Goal: Task Accomplishment & Management: Manage account settings

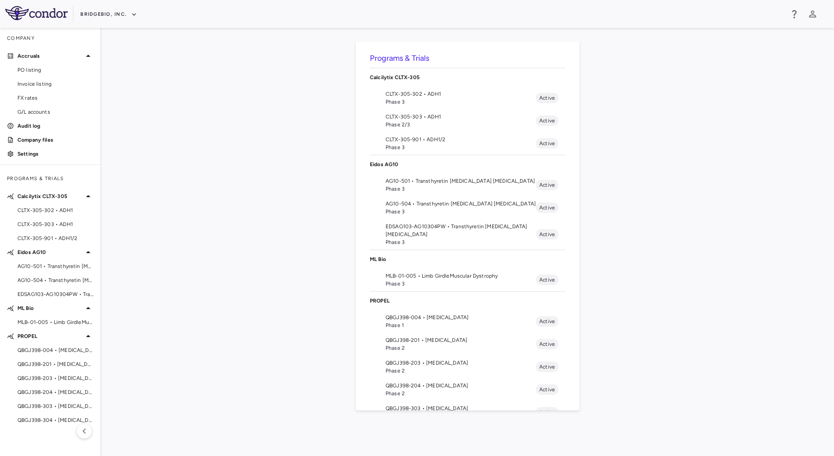
click at [440, 386] on span "QBGJ398-204 • [MEDICAL_DATA]" at bounding box center [461, 385] width 150 height 8
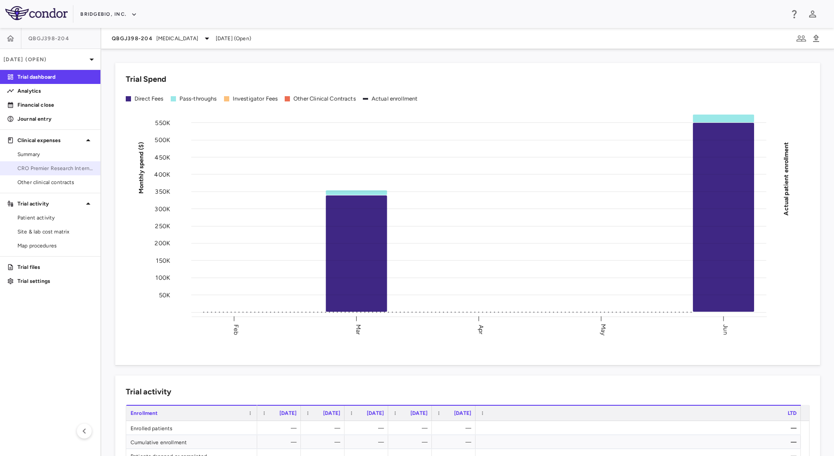
click at [56, 169] on span "CRO Premier Research International LLC" at bounding box center [55, 168] width 76 height 8
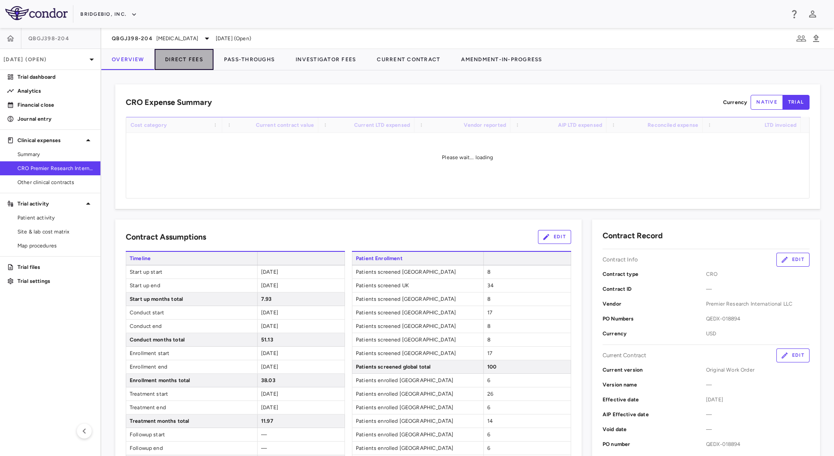
click at [194, 59] on button "Direct Fees" at bounding box center [184, 59] width 59 height 21
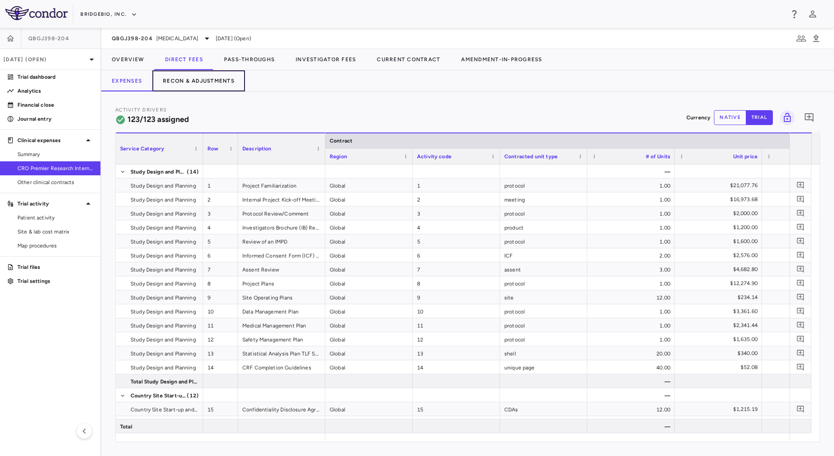
click at [201, 76] on button "Recon & Adjustments" at bounding box center [198, 80] width 93 height 21
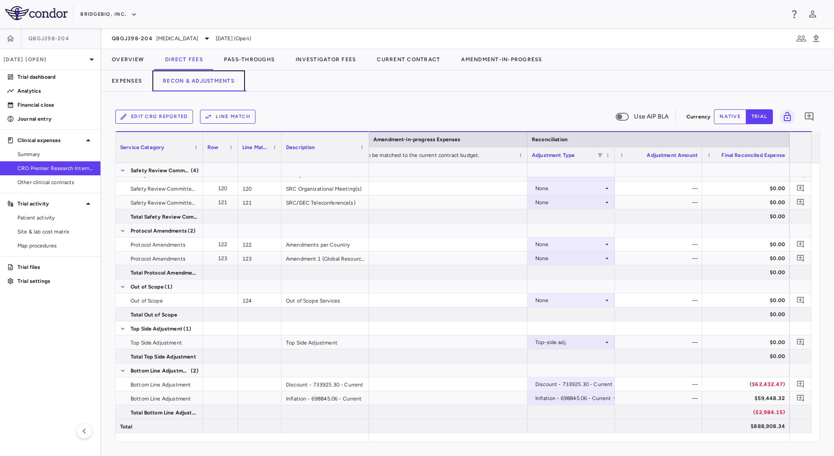
scroll to position [0, 1318]
click at [763, 397] on div "$59,448.32" at bounding box center [747, 398] width 75 height 14
click at [601, 339] on div "Top-side adj." at bounding box center [569, 342] width 68 height 14
click at [723, 117] on div at bounding box center [417, 228] width 834 height 456
click at [723, 117] on button "native" at bounding box center [730, 116] width 32 height 15
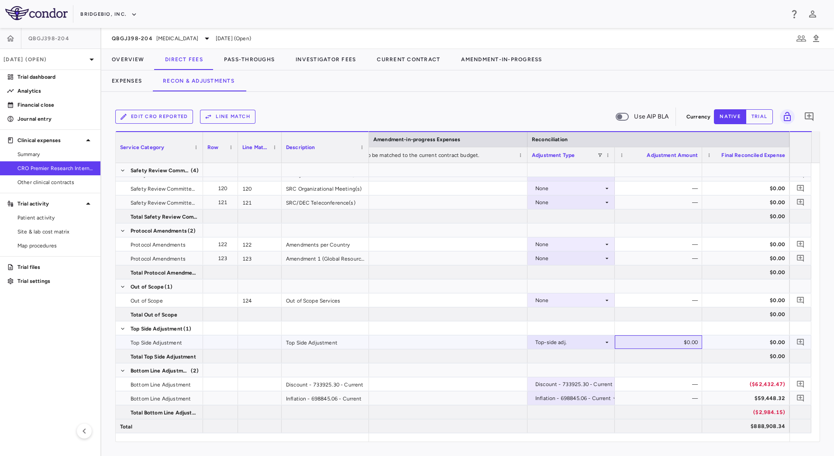
click at [671, 343] on div "$0.00" at bounding box center [660, 342] width 75 height 14
type input "**********"
click at [608, 297] on icon at bounding box center [607, 300] width 7 height 7
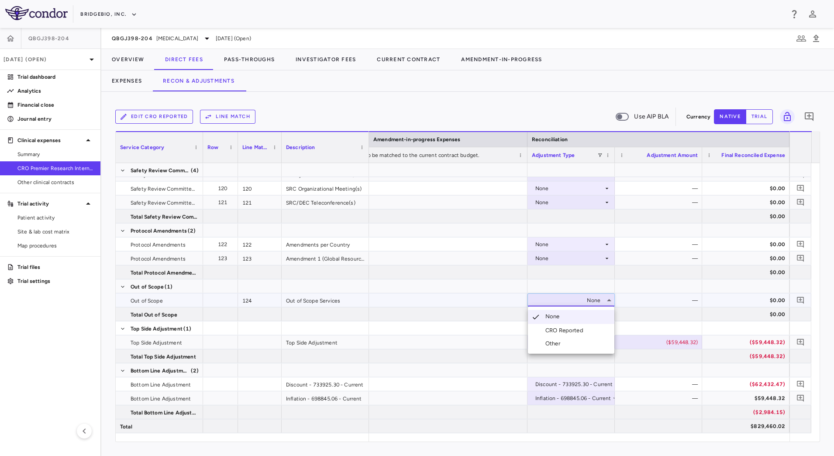
click at [584, 329] on div "CRO Reported" at bounding box center [566, 330] width 41 height 8
click at [683, 343] on div "($59,448.32)" at bounding box center [660, 342] width 75 height 14
type input "*********"
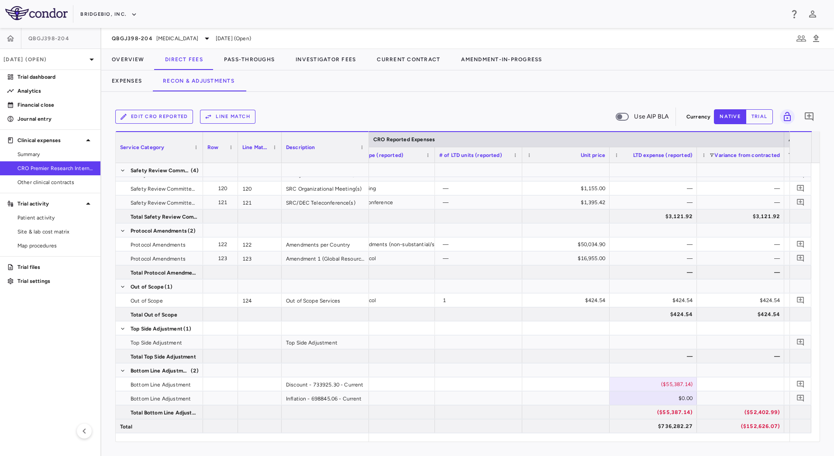
scroll to position [0, 875]
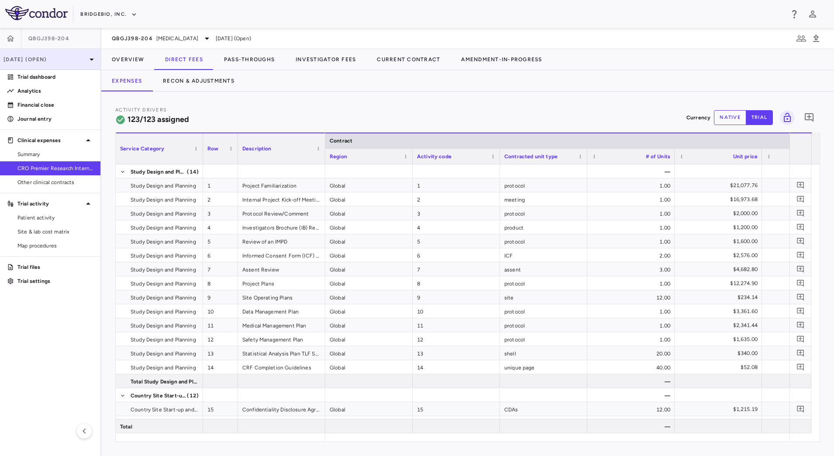
click at [72, 56] on p "[DATE] (Open)" at bounding box center [44, 59] width 83 height 8
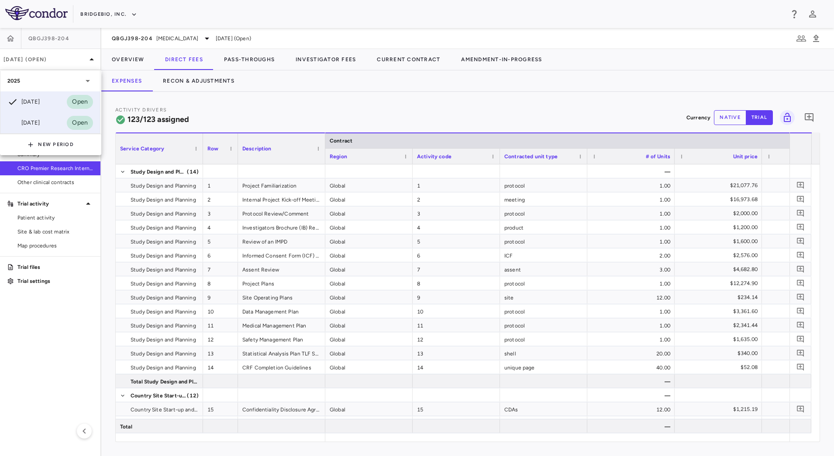
click at [35, 117] on div "Mar 2025 Open" at bounding box center [50, 122] width 100 height 21
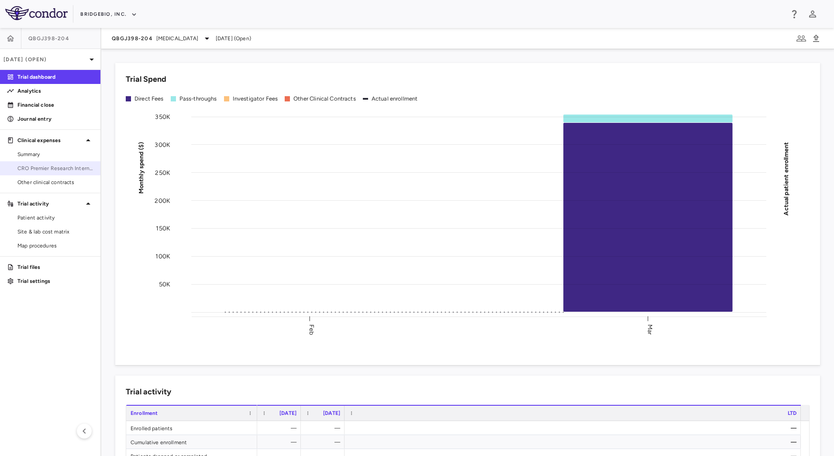
click at [52, 166] on span "CRO Premier Research International LLC" at bounding box center [55, 168] width 76 height 8
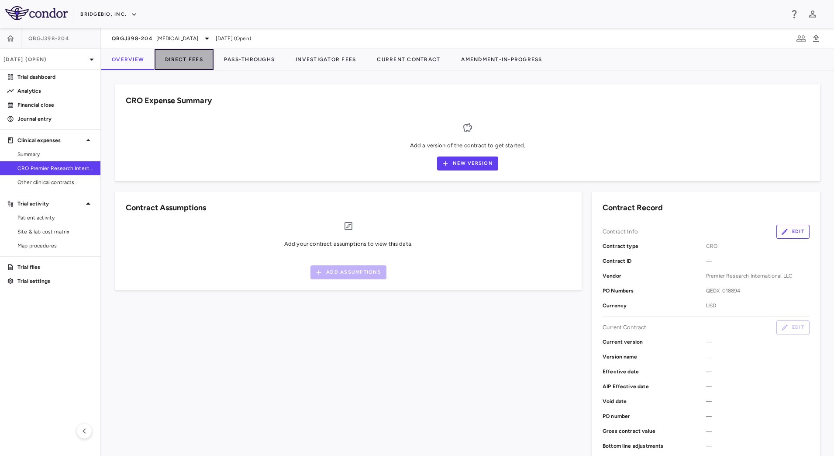
click at [193, 66] on button "Direct Fees" at bounding box center [184, 59] width 59 height 21
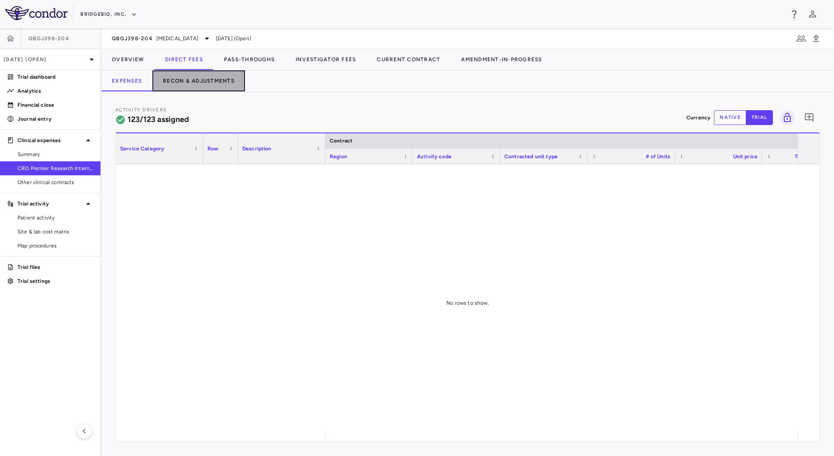
click at [214, 77] on button "Recon & Adjustments" at bounding box center [198, 80] width 93 height 21
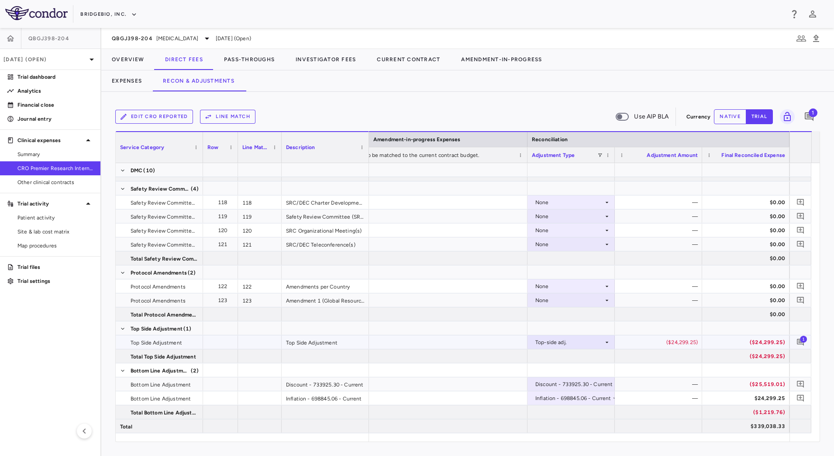
click at [801, 342] on span "1" at bounding box center [803, 338] width 7 height 7
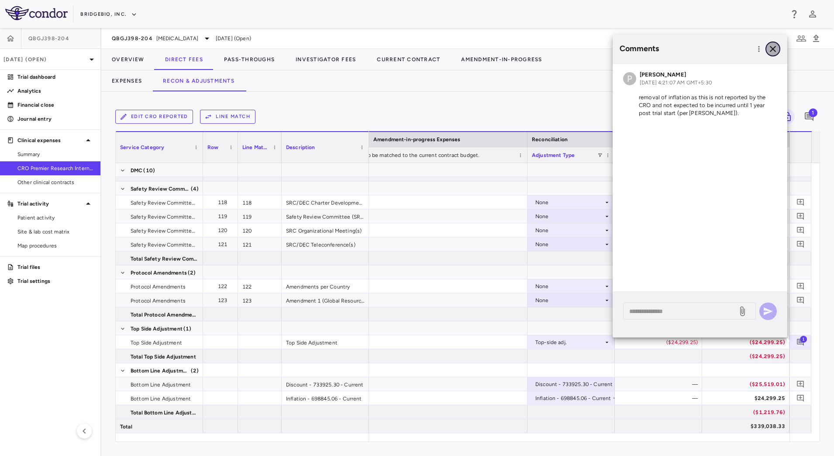
click at [772, 55] on button "button" at bounding box center [773, 48] width 15 height 15
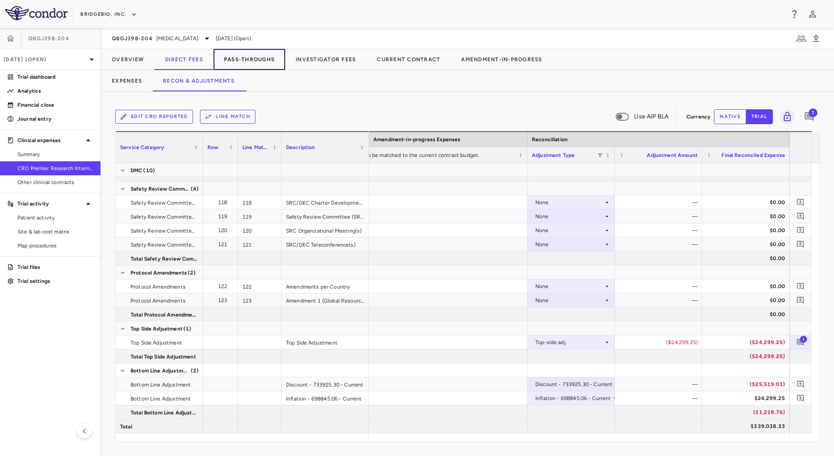
click at [253, 62] on button "Pass-Throughs" at bounding box center [250, 59] width 72 height 21
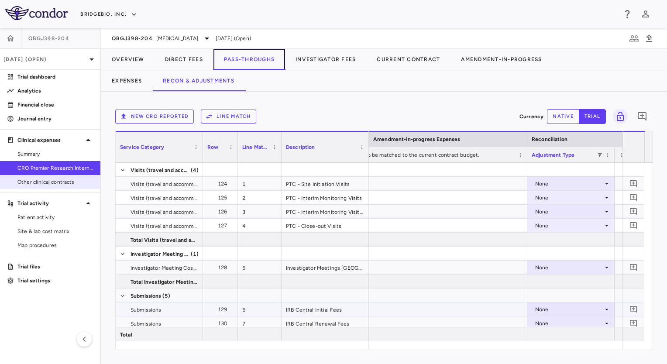
scroll to position [0, 1217]
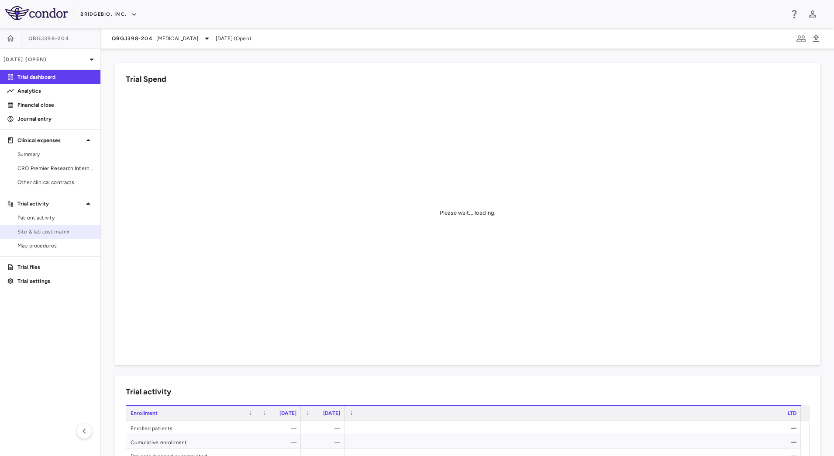
drag, startPoint x: 51, startPoint y: 231, endPoint x: 11, endPoint y: 237, distance: 40.2
click at [49, 231] on span "Site & lab cost matrix" at bounding box center [55, 232] width 76 height 8
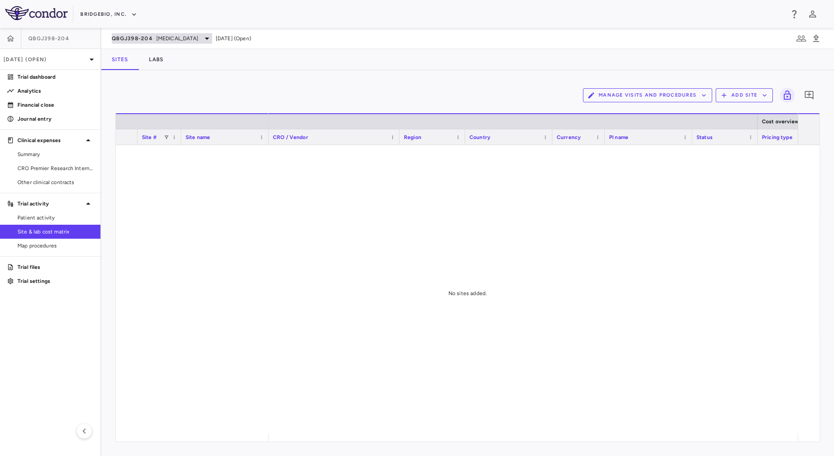
click at [143, 35] on span "QBGJ398-204" at bounding box center [132, 38] width 41 height 7
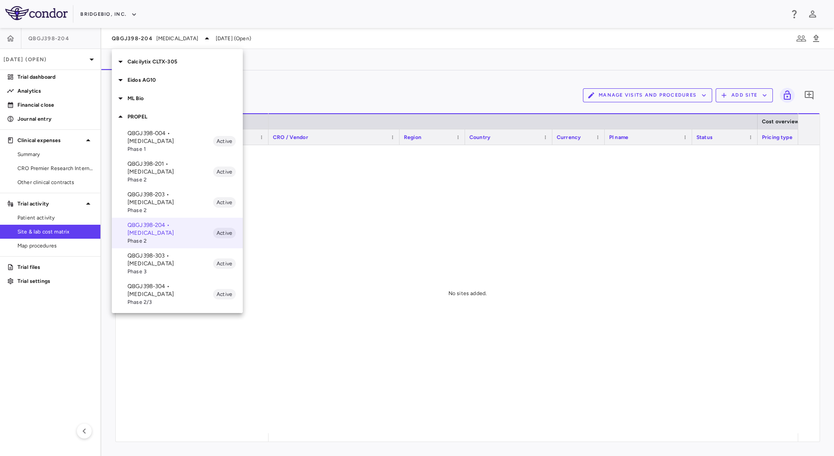
click at [180, 144] on p "QBGJ398-004 • [MEDICAL_DATA]" at bounding box center [171, 137] width 86 height 16
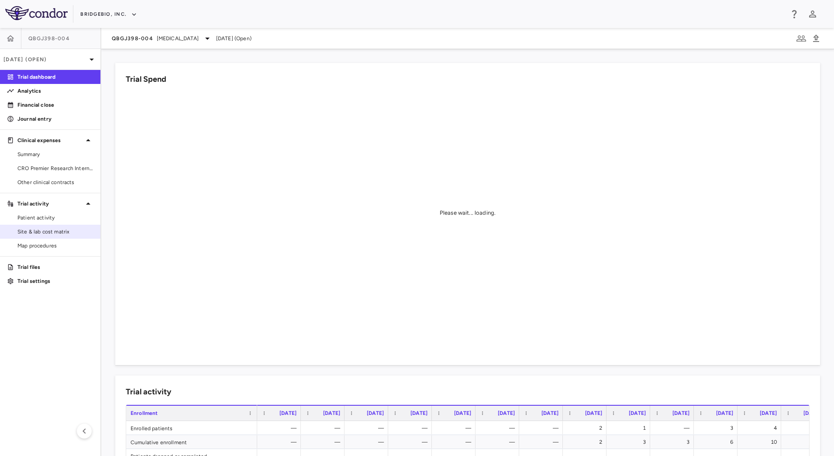
click at [48, 235] on link "Site & lab cost matrix" at bounding box center [50, 231] width 100 height 13
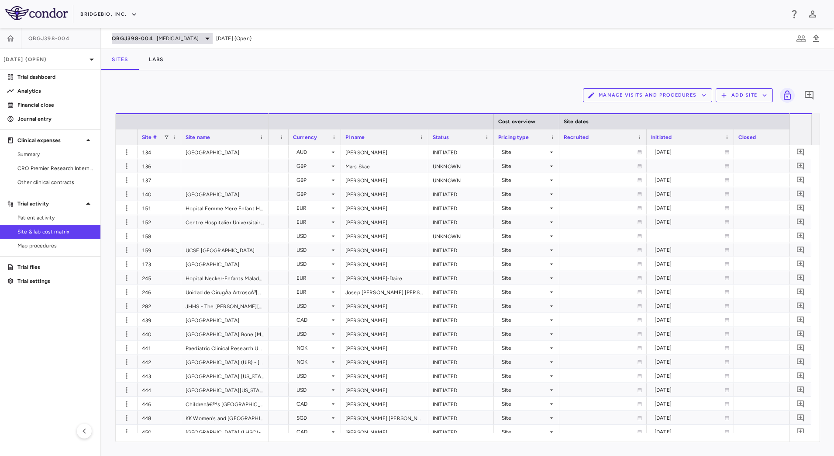
click at [173, 36] on span "Hypochondroplasia" at bounding box center [178, 39] width 42 height 8
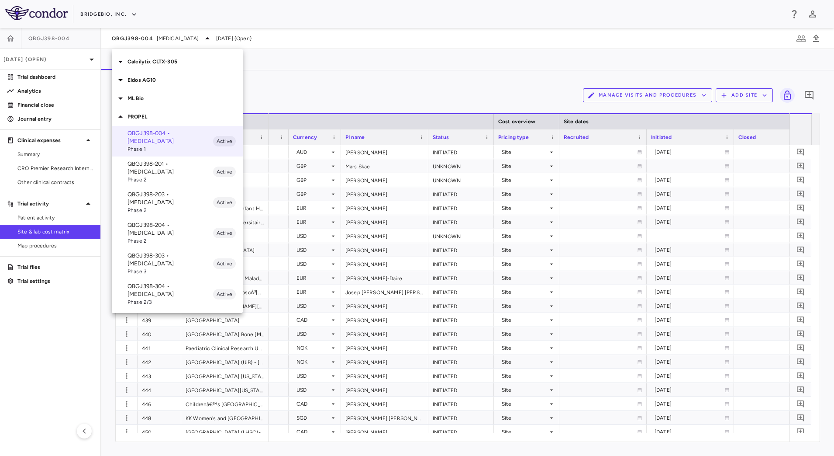
click at [166, 237] on span "Phase 2" at bounding box center [171, 241] width 86 height 8
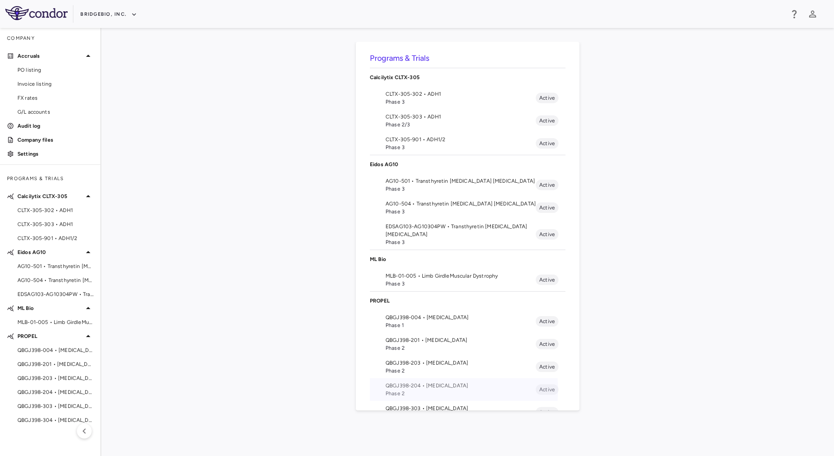
click at [431, 389] on span "Phase 2" at bounding box center [461, 393] width 150 height 8
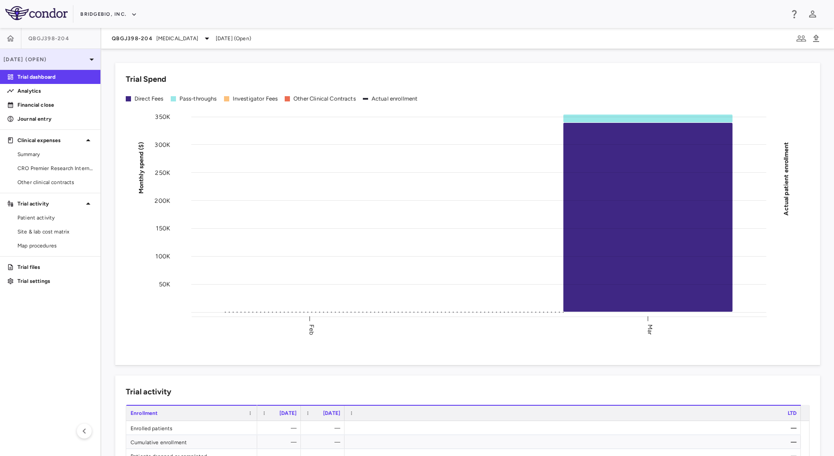
click at [70, 59] on p "Mar 2025 (Open)" at bounding box center [44, 59] width 83 height 8
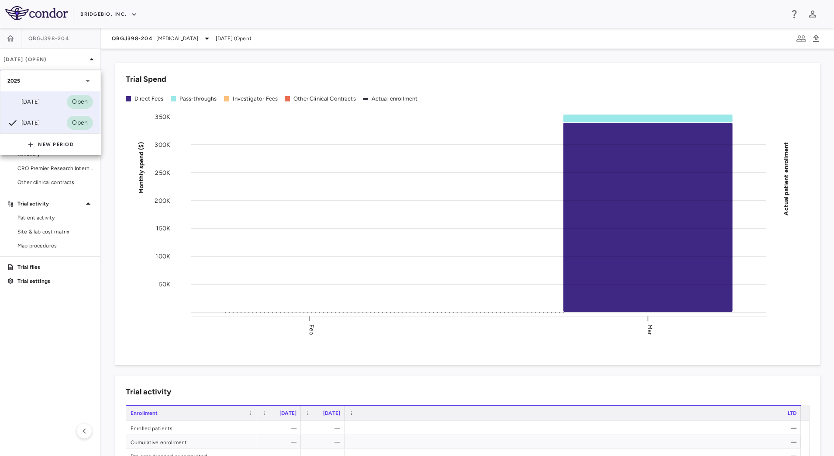
click at [51, 99] on div "Jun 2025 Open" at bounding box center [50, 101] width 100 height 21
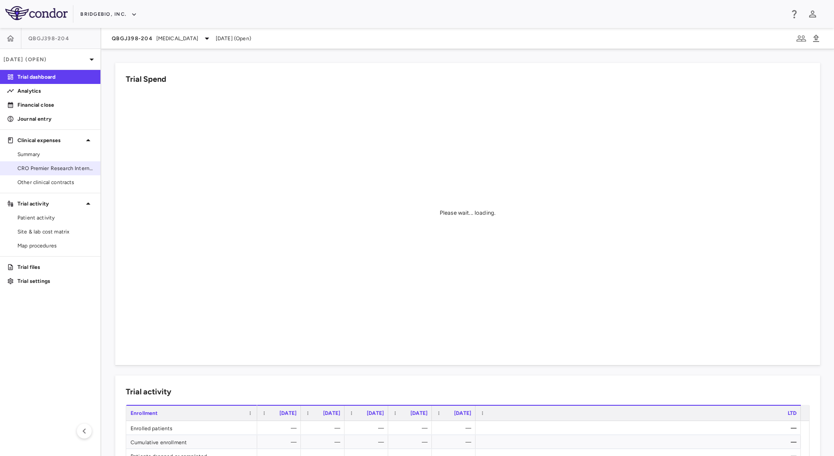
click at [45, 169] on span "CRO Premier Research International LLC" at bounding box center [55, 168] width 76 height 8
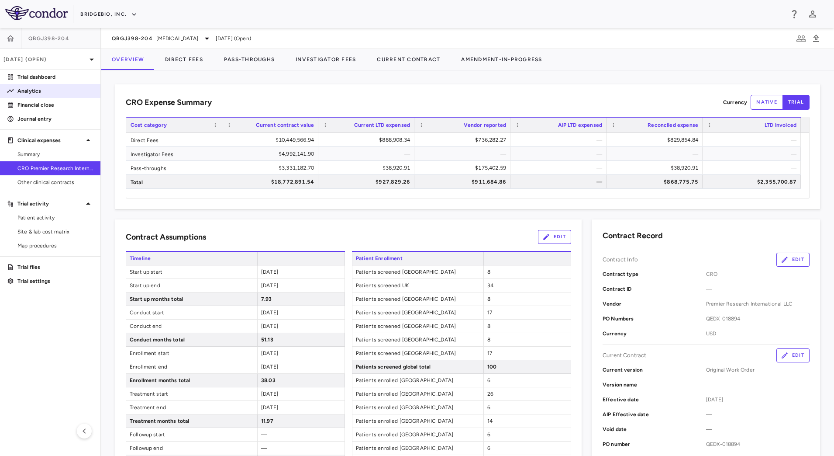
drag, startPoint x: 14, startPoint y: 89, endPoint x: 17, endPoint y: 94, distance: 6.1
click at [14, 89] on div "Analytics" at bounding box center [53, 91] width 79 height 8
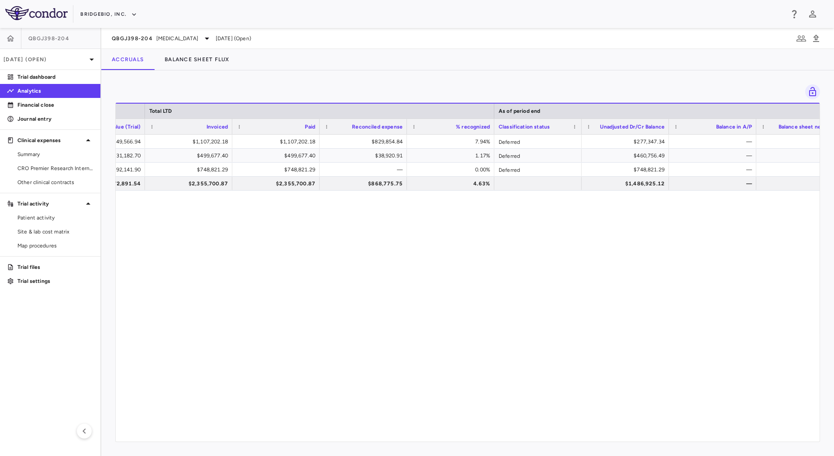
scroll to position [0, 610]
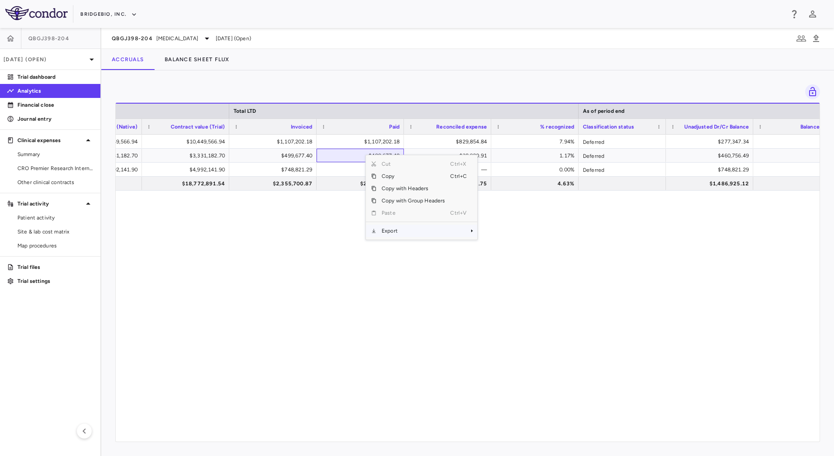
click at [408, 229] on span "Export" at bounding box center [414, 231] width 74 height 12
click at [502, 233] on span "CSV Export" at bounding box center [506, 234] width 41 height 12
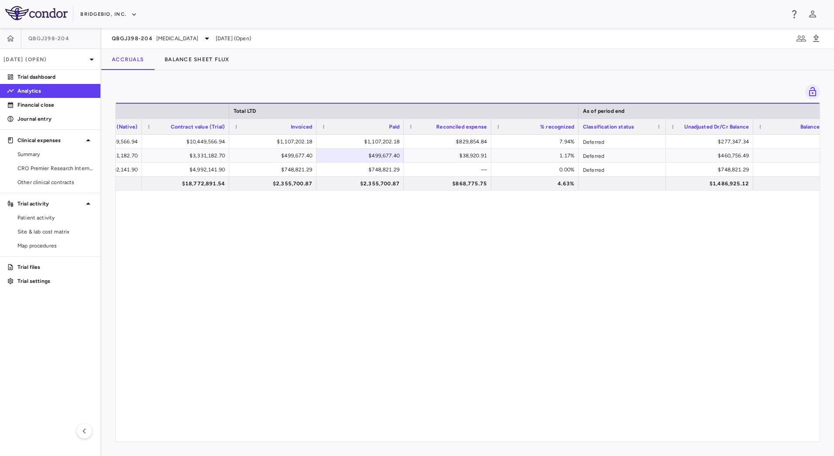
click at [518, 311] on div "$10,449,566.94 $10,449,566.94 $1,107,202.18 $1,107,202.18 $829,854.84 7.94% Def…" at bounding box center [468, 284] width 704 height 298
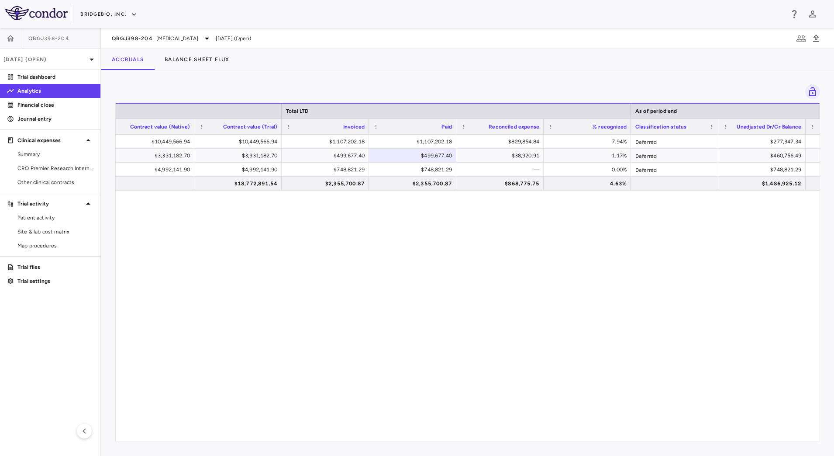
scroll to position [0, 535]
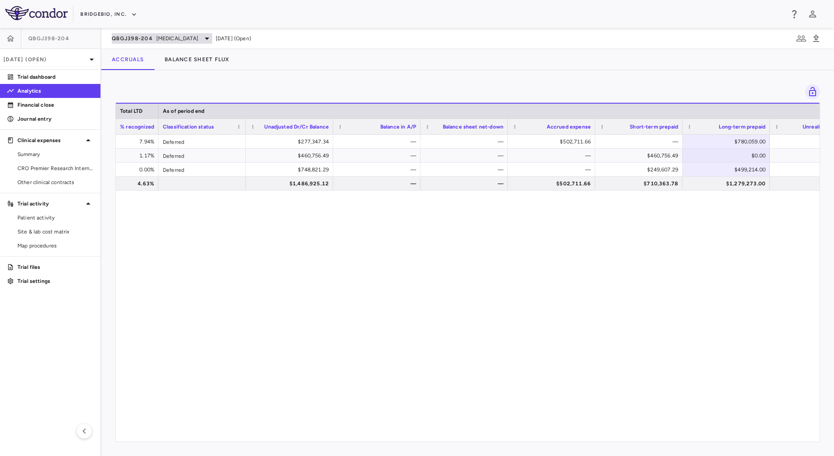
click at [148, 39] on span "QBGJ398-204" at bounding box center [132, 38] width 41 height 7
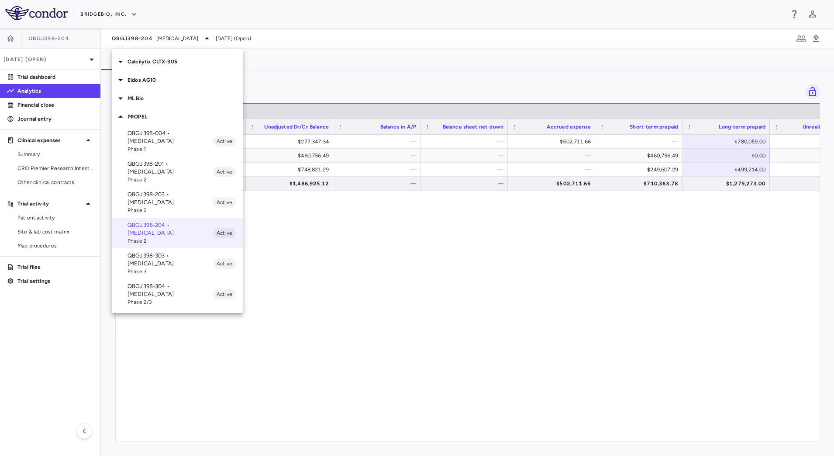
click at [138, 80] on p "Eidos AG10" at bounding box center [185, 80] width 115 height 8
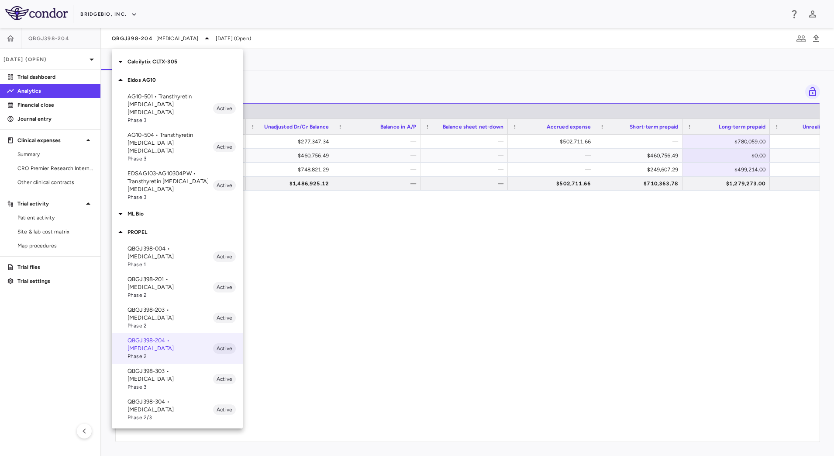
drag, startPoint x: 154, startPoint y: 173, endPoint x: 168, endPoint y: 181, distance: 16.2
click at [154, 176] on p "EDSAG103-AG10304PW • Transthyretin Amyloid Cardiomyopathy" at bounding box center [171, 181] width 86 height 24
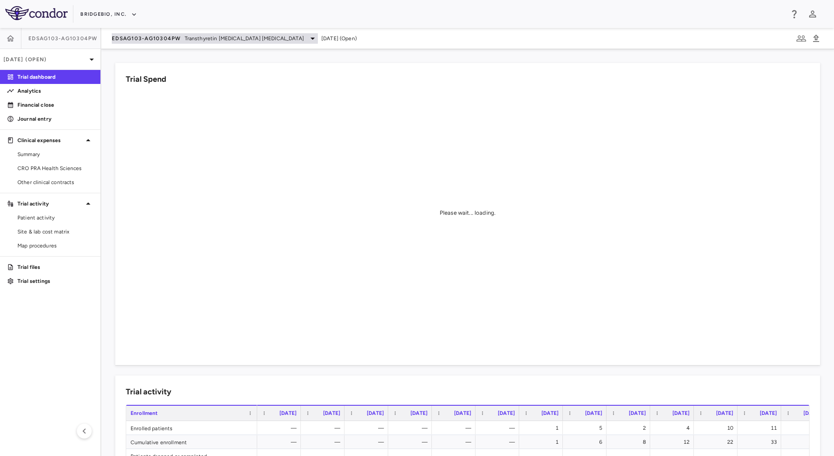
click at [194, 41] on span "Transthyretin Amyloid Cardiomyopathy" at bounding box center [244, 39] width 119 height 8
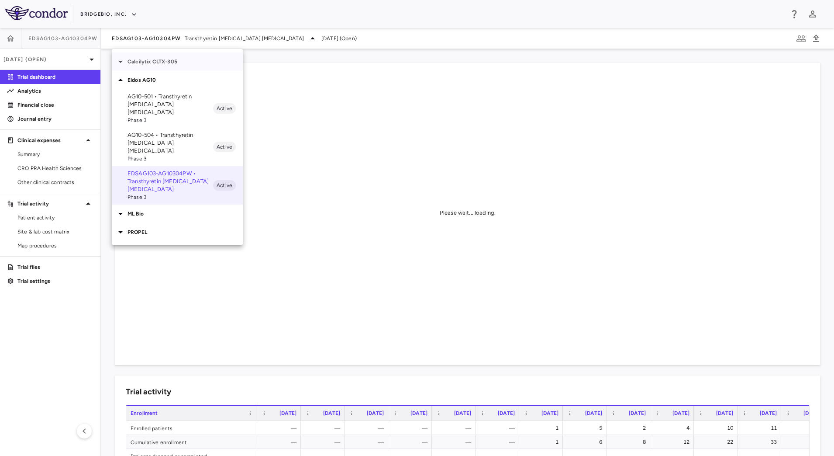
click at [127, 59] on div at bounding box center [121, 61] width 12 height 10
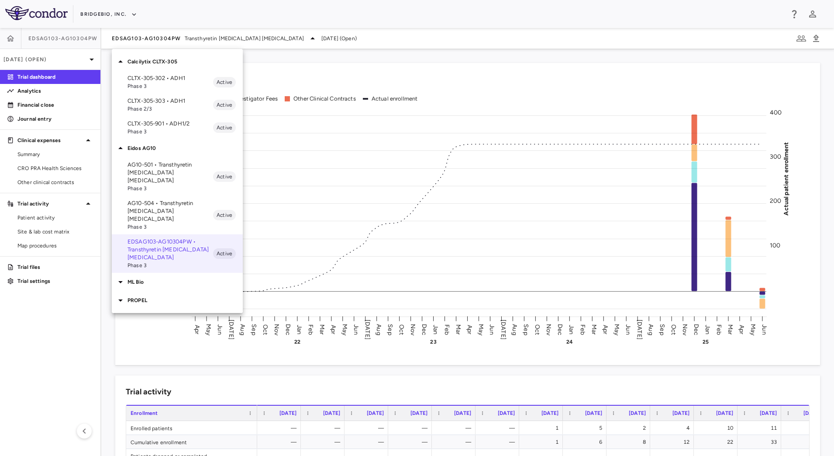
click at [124, 276] on icon at bounding box center [120, 281] width 10 height 10
click at [121, 338] on icon at bounding box center [120, 339] width 4 height 2
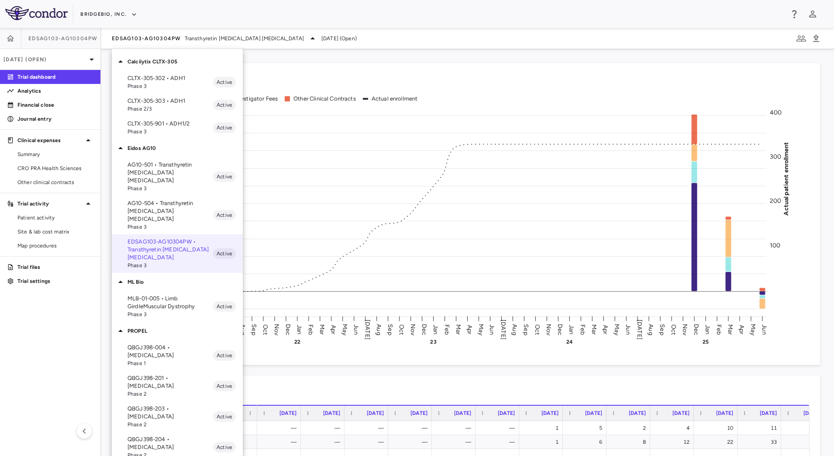
click at [167, 170] on p "AG10-501 • Transthyretin Amyloid Cardiomyopathy" at bounding box center [171, 173] width 86 height 24
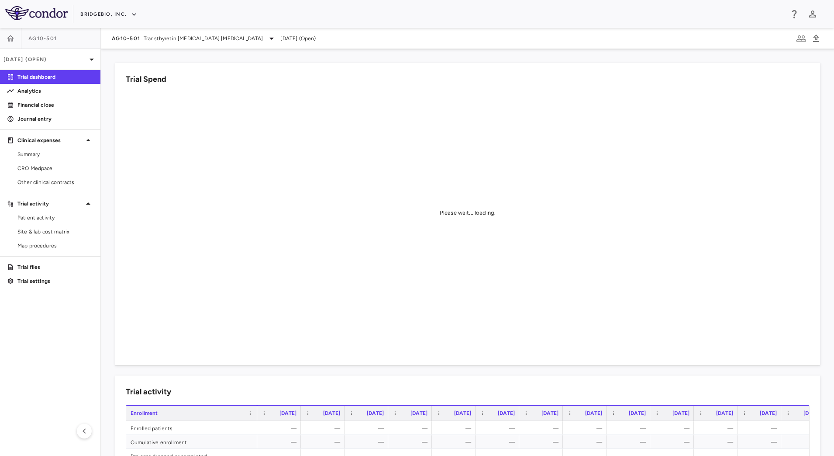
click at [103, 38] on div "AG10-501 Transthyretin Amyloid Cardiomyopathy Jun 2025 (Open)" at bounding box center [467, 38] width 733 height 21
drag, startPoint x: 107, startPoint y: 38, endPoint x: 144, endPoint y: 42, distance: 36.9
click at [144, 42] on div "AG10-501 Transthyretin Amyloid Cardiomyopathy Jun 2025 (Open)" at bounding box center [467, 38] width 733 height 21
copy span "AG10-501"
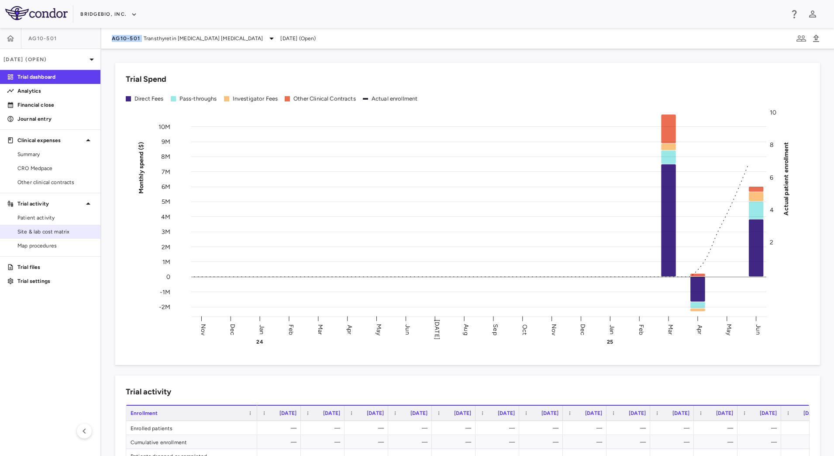
drag, startPoint x: 37, startPoint y: 229, endPoint x: 69, endPoint y: 228, distance: 32.3
click at [37, 229] on span "Site & lab cost matrix" at bounding box center [55, 232] width 76 height 8
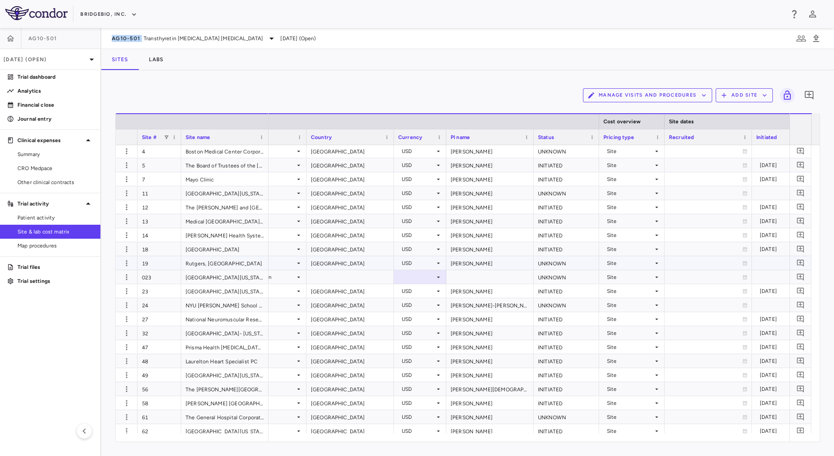
scroll to position [1, 0]
click at [198, 36] on span "Transthyretin Amyloid Cardiomyopathy" at bounding box center [203, 39] width 119 height 8
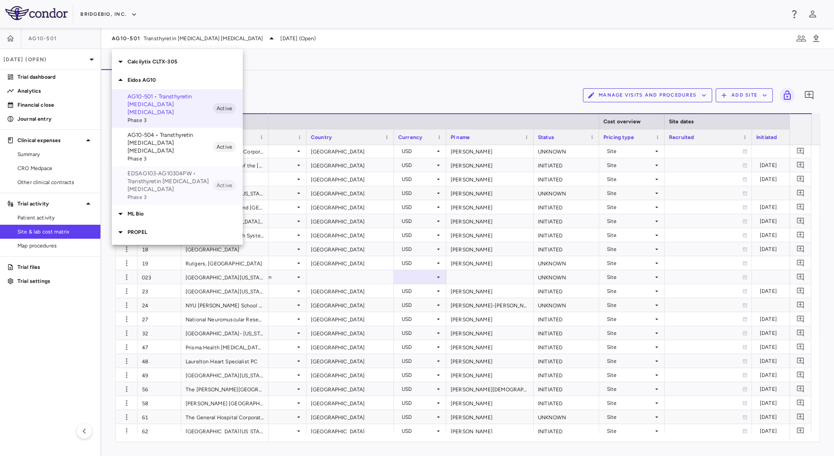
click at [183, 169] on p "EDSAG103-AG10304PW • Transthyretin Amyloid Cardiomyopathy" at bounding box center [171, 181] width 86 height 24
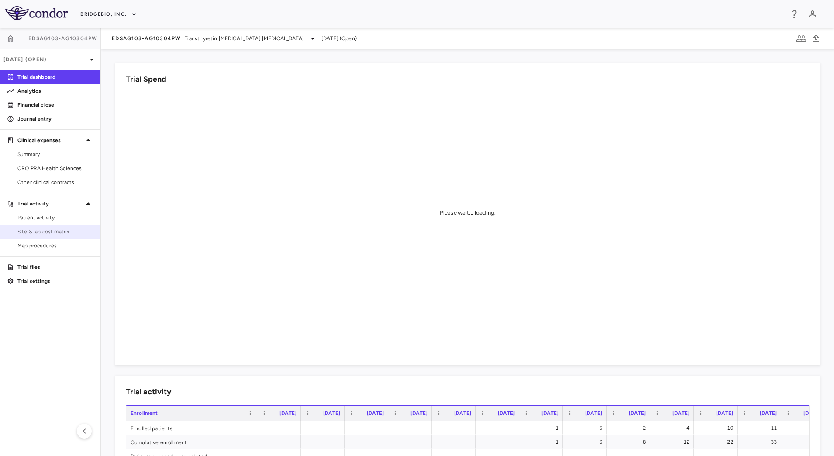
click at [59, 234] on span "Site & lab cost matrix" at bounding box center [55, 232] width 76 height 8
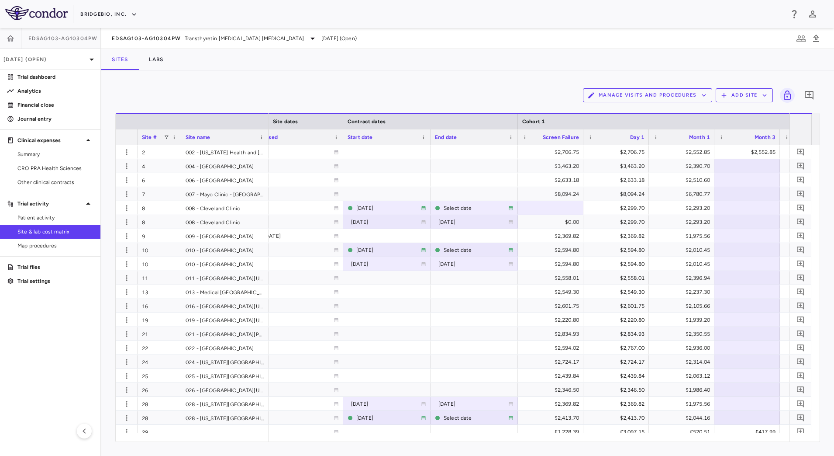
scroll to position [0, 773]
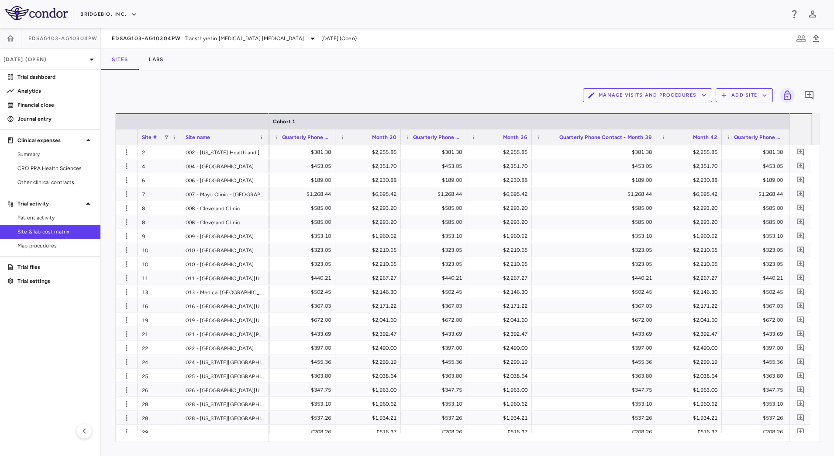
drag, startPoint x: 596, startPoint y: 134, endPoint x: 613, endPoint y: 139, distance: 18.4
click at [655, 139] on div at bounding box center [655, 136] width 3 height 15
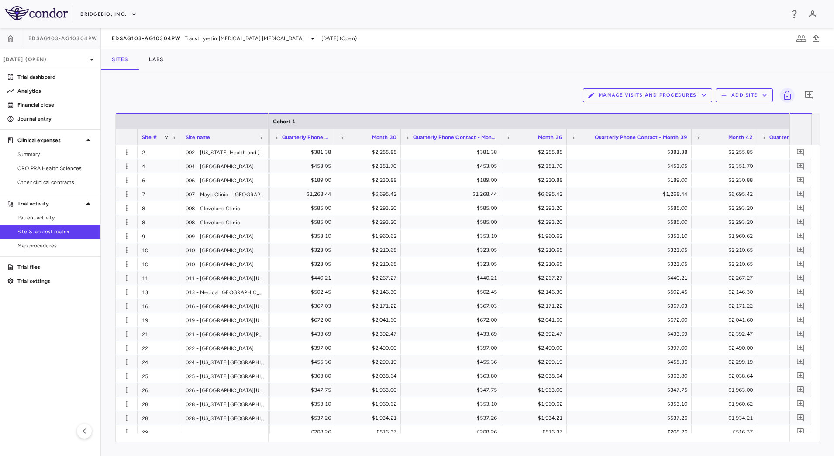
drag, startPoint x: 465, startPoint y: 142, endPoint x: 500, endPoint y: 147, distance: 35.4
click at [500, 147] on div "Site # Site name Cohort 1 Quarterly Phone Contact - Month 21" at bounding box center [468, 277] width 704 height 328
click at [55, 219] on span "Patient activity" at bounding box center [55, 218] width 76 height 8
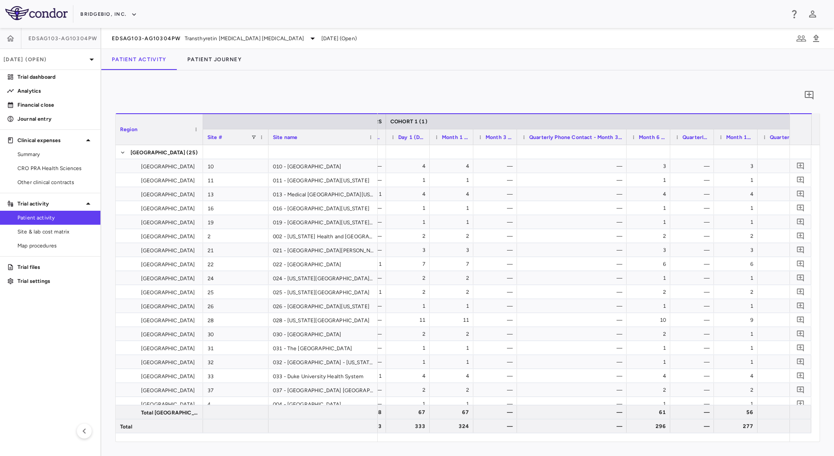
drag, startPoint x: 559, startPoint y: 141, endPoint x: 625, endPoint y: 155, distance: 67.6
click at [625, 155] on div "Region Site # Site name COHORT 1 (1) PATIENT NUMBERS 10" at bounding box center [468, 277] width 704 height 328
drag, startPoint x: 462, startPoint y: 140, endPoint x: 548, endPoint y: 146, distance: 86.7
click at [494, 148] on div "Region Site # Site name COHORT 1 (1) PATIENT NUMBERS 10" at bounding box center [468, 277] width 704 height 328
drag, startPoint x: 603, startPoint y: 140, endPoint x: 565, endPoint y: 160, distance: 42.8
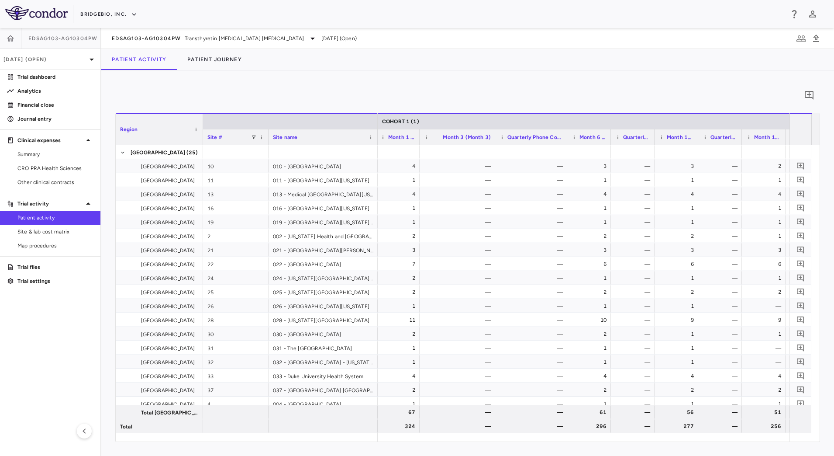
click at [565, 160] on div "Region Site # Site name COHORT 1 (1) PATIENT NUMBERS 10" at bounding box center [468, 277] width 704 height 328
click at [69, 63] on div "[DATE] (Open)" at bounding box center [50, 59] width 100 height 21
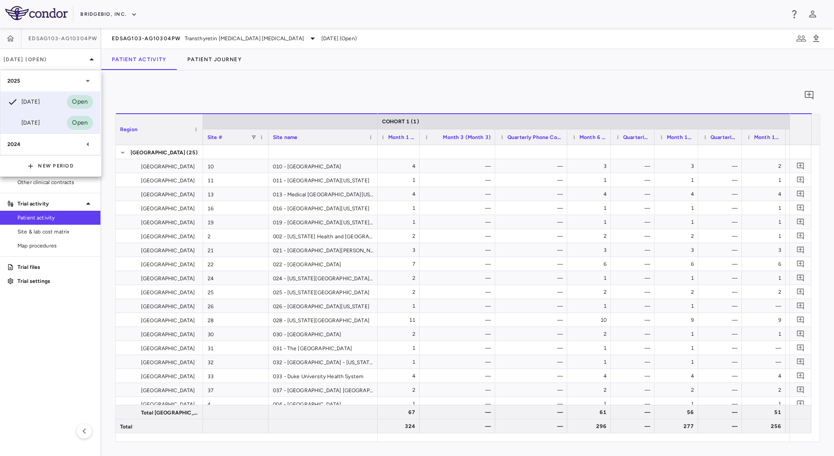
click at [33, 122] on div "[DATE]" at bounding box center [23, 122] width 32 height 10
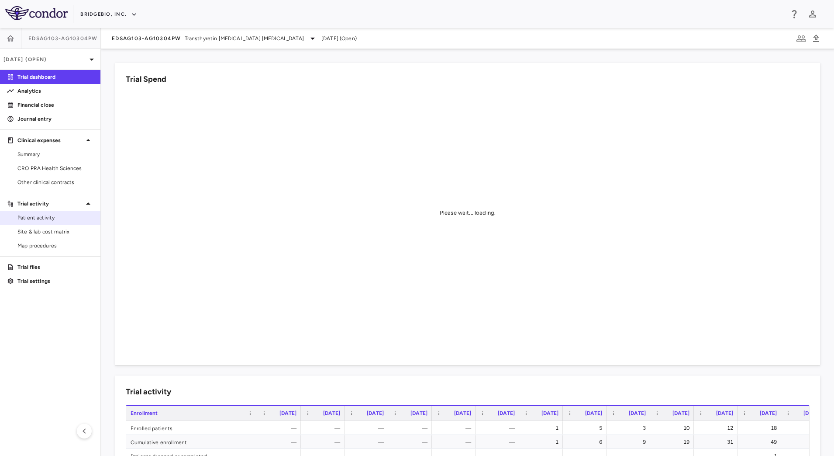
click at [38, 219] on span "Patient activity" at bounding box center [55, 218] width 76 height 8
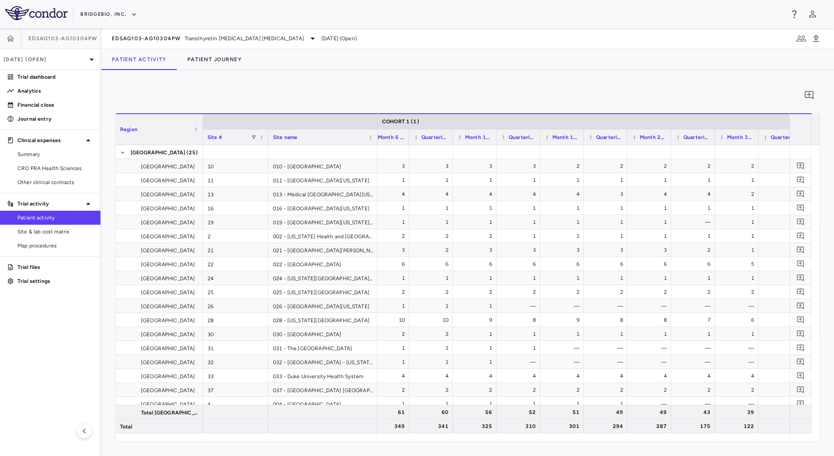
scroll to position [0, 709]
click at [166, 38] on span "EDSAG103-AG10304PW" at bounding box center [146, 38] width 69 height 7
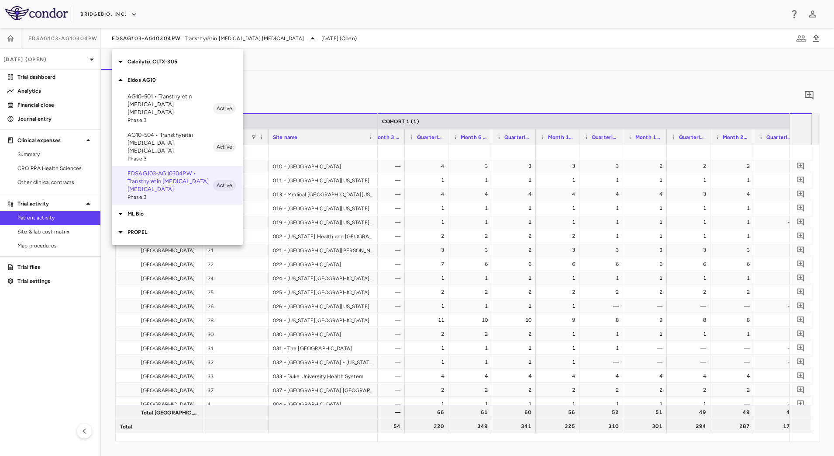
click at [74, 59] on div at bounding box center [417, 228] width 834 height 456
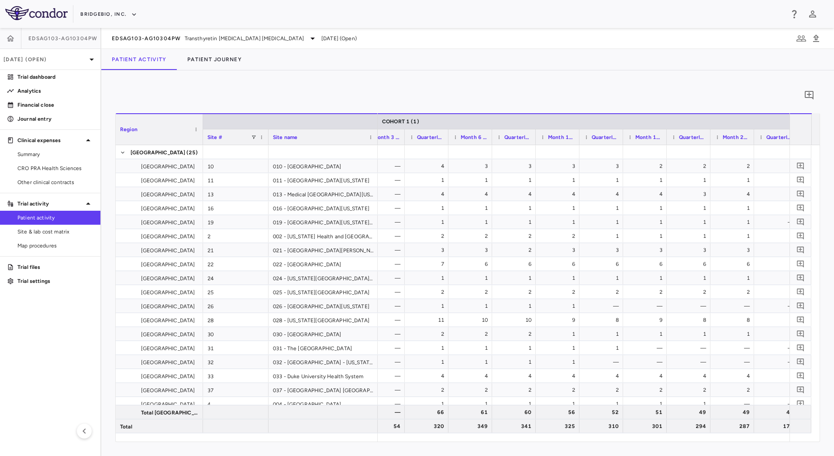
click at [74, 59] on p "[DATE] (Open)" at bounding box center [44, 59] width 83 height 8
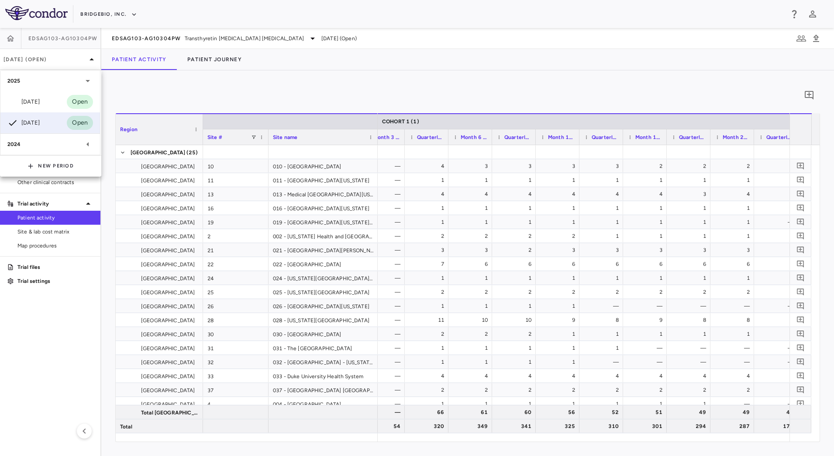
click at [287, 67] on div at bounding box center [417, 228] width 834 height 456
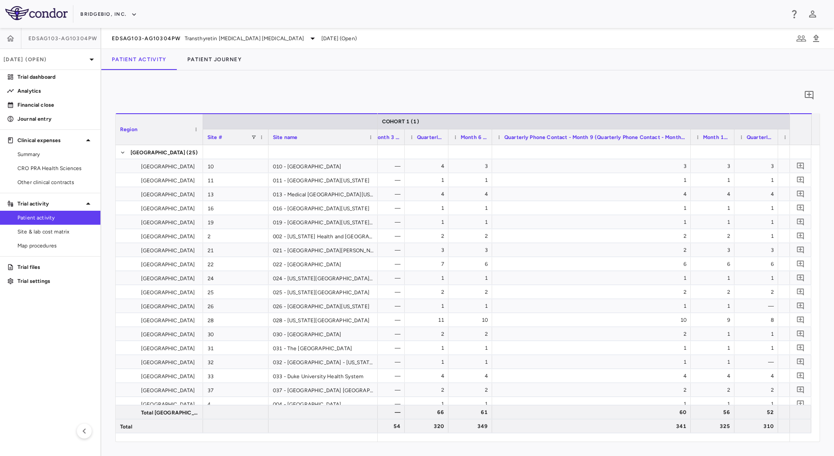
drag, startPoint x: 534, startPoint y: 139, endPoint x: 689, endPoint y: 148, distance: 155.3
click at [689, 148] on div "Region Site # Site name COHORT 1 (1)" at bounding box center [468, 277] width 704 height 328
click at [66, 59] on p "[DATE] (Open)" at bounding box center [44, 59] width 83 height 8
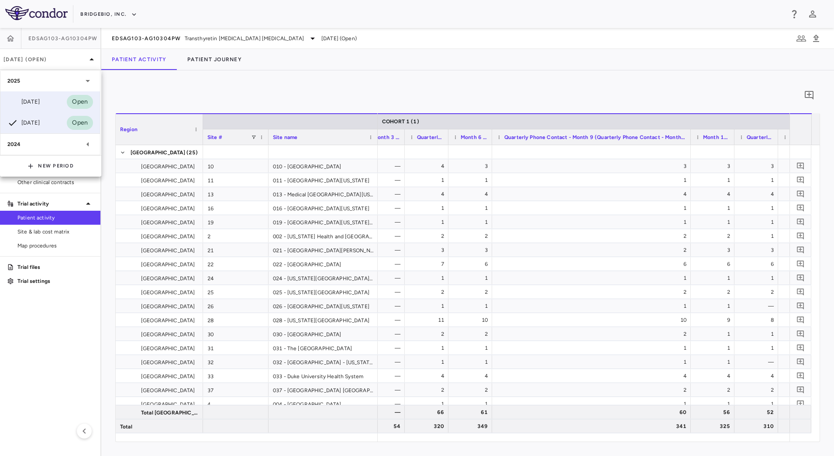
click at [35, 106] on div "[DATE]" at bounding box center [23, 102] width 32 height 10
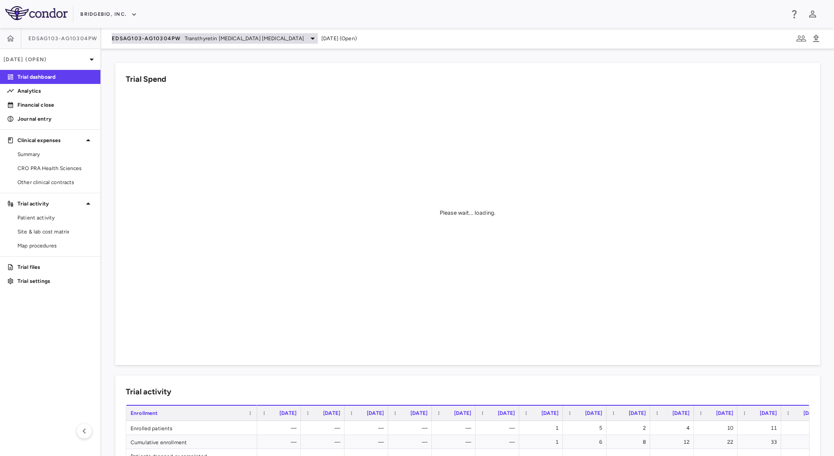
click at [163, 43] on div "EDSAG103-AG10304PW Transthyretin Amyloid Cardiomyopathy" at bounding box center [215, 38] width 206 height 10
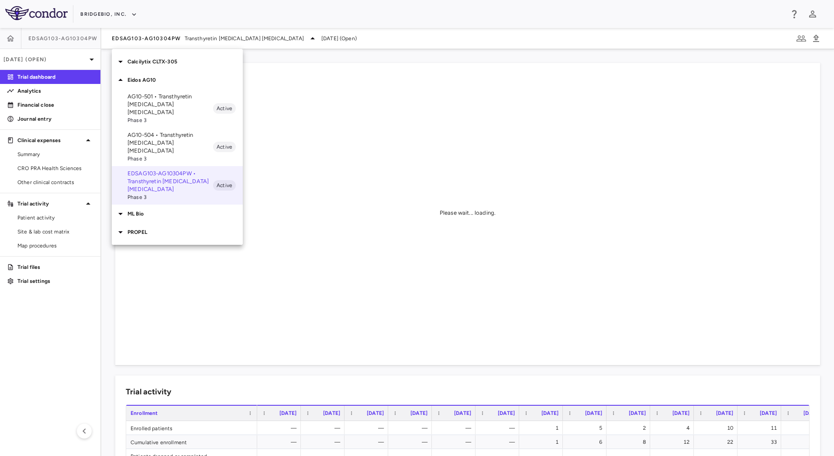
click at [428, 36] on div at bounding box center [417, 228] width 834 height 456
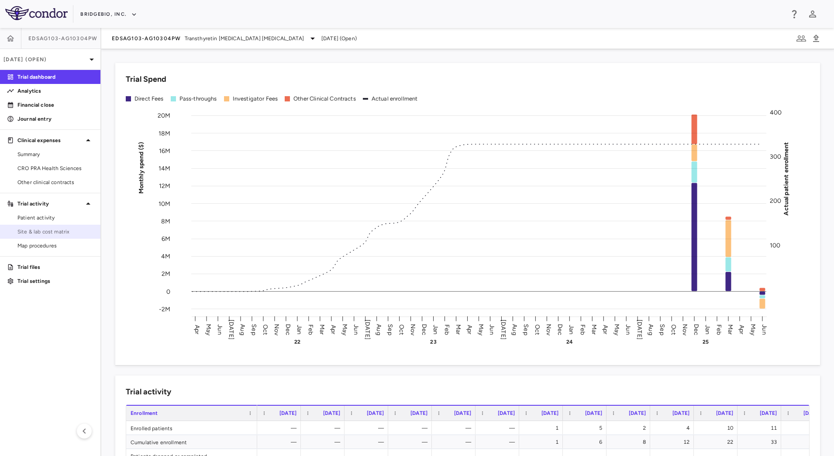
drag, startPoint x: 32, startPoint y: 235, endPoint x: 11, endPoint y: 233, distance: 21.0
click at [32, 235] on span "Site & lab cost matrix" at bounding box center [55, 232] width 76 height 8
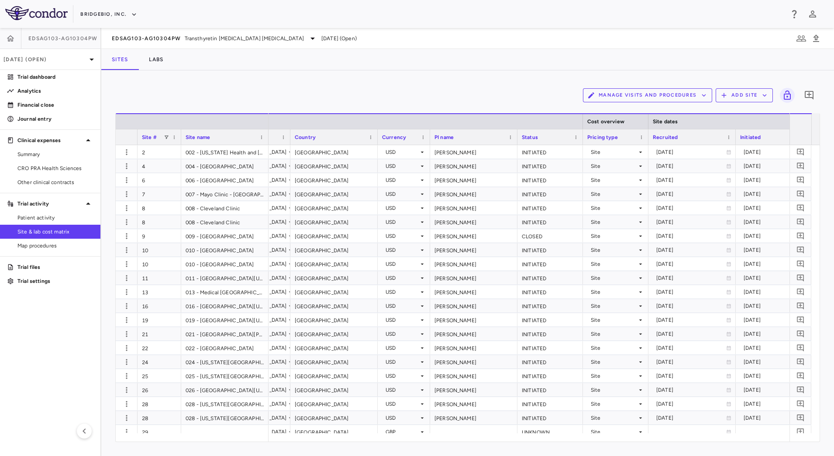
scroll to position [0, 233]
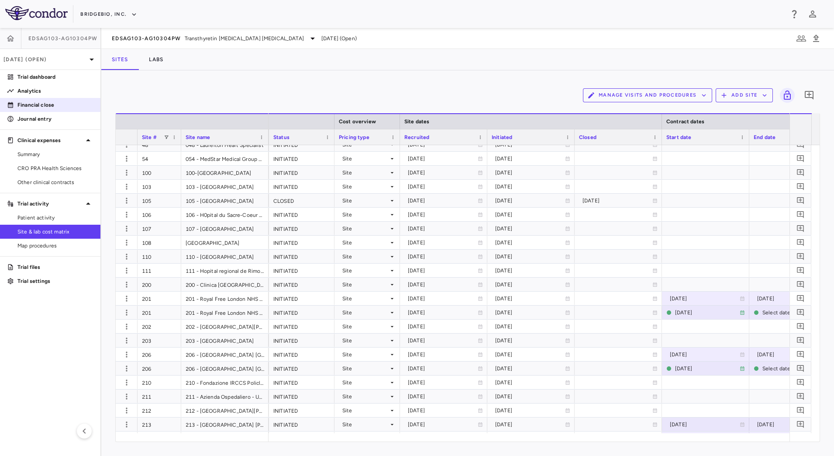
drag, startPoint x: 49, startPoint y: 79, endPoint x: 73, endPoint y: 102, distance: 33.4
click at [49, 79] on p "Trial dashboard" at bounding box center [55, 77] width 76 height 8
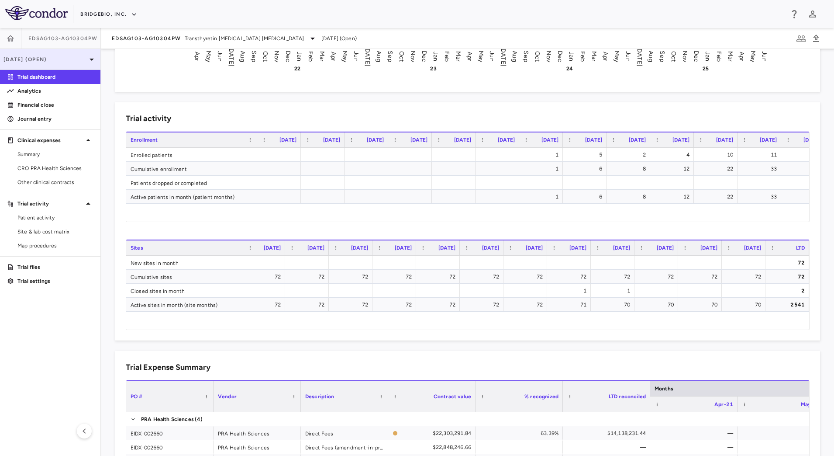
click at [67, 60] on p "[DATE] (Open)" at bounding box center [44, 59] width 83 height 8
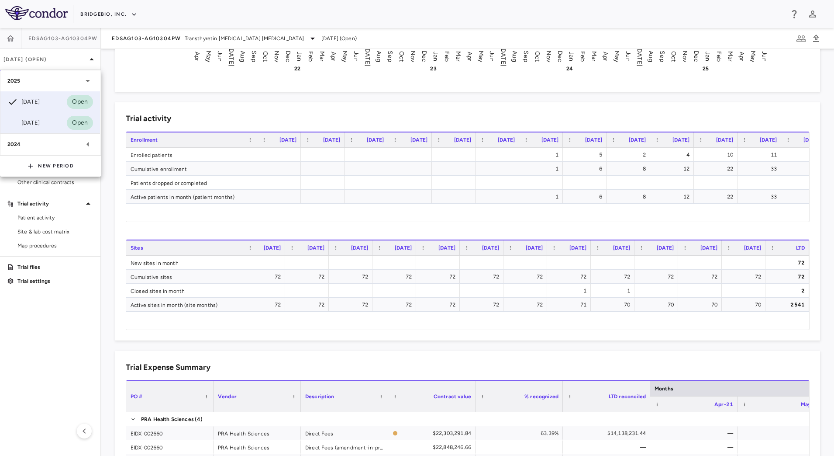
click at [38, 119] on div "[DATE]" at bounding box center [23, 122] width 32 height 10
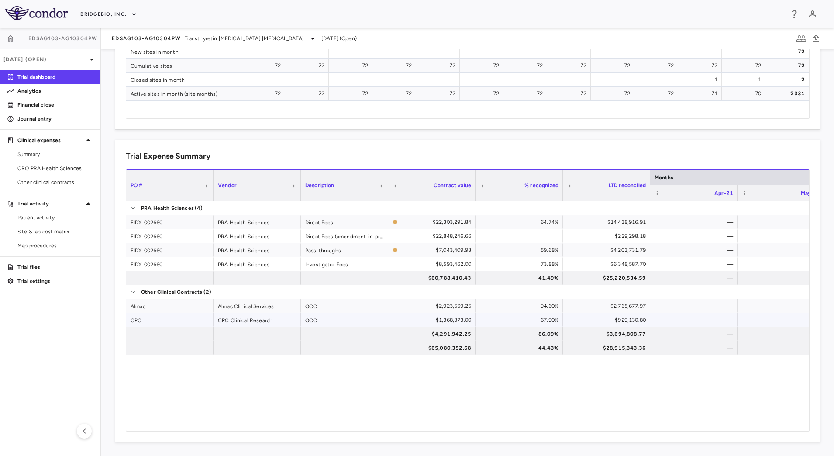
scroll to position [156, 0]
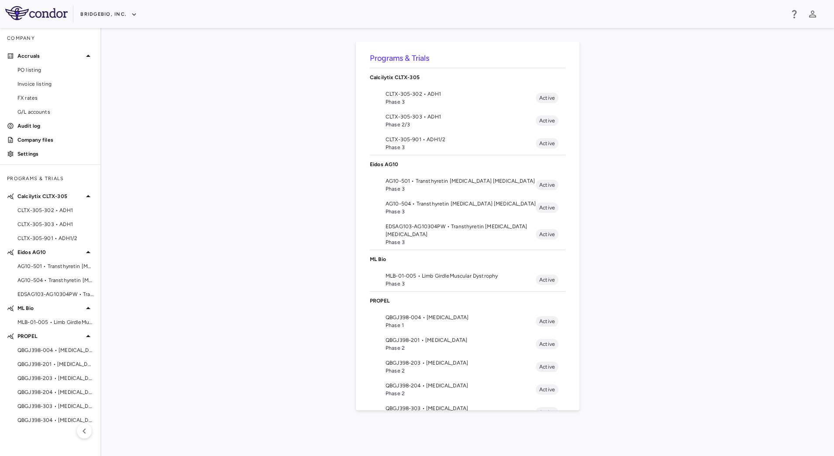
scroll to position [53, 0]
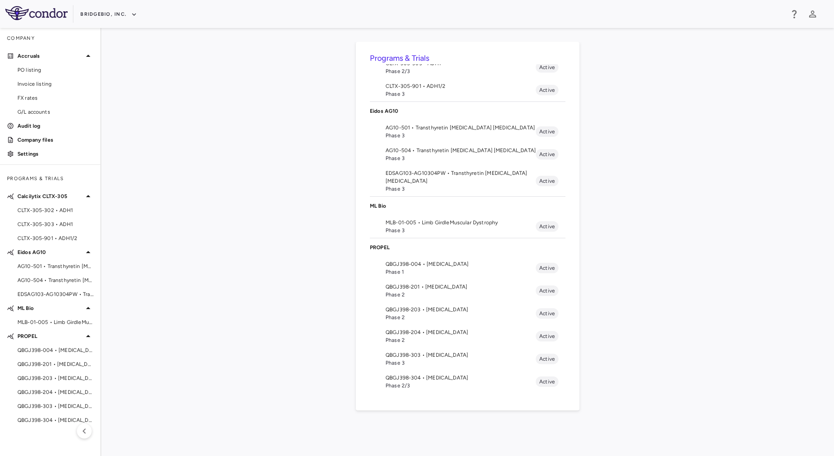
click at [459, 377] on span "QBGJ398-304 • Hypochondroplasia" at bounding box center [461, 377] width 150 height 8
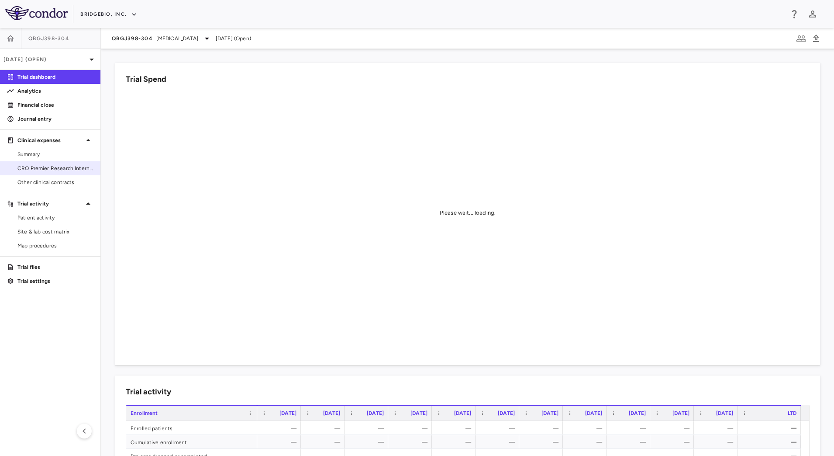
click at [59, 172] on span "CRO Premier Research International LLC" at bounding box center [55, 168] width 76 height 8
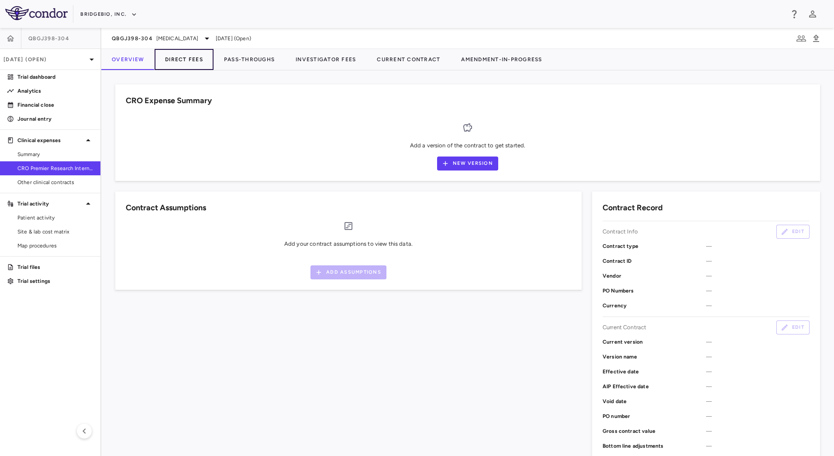
click at [191, 60] on button "Direct Fees" at bounding box center [184, 59] width 59 height 21
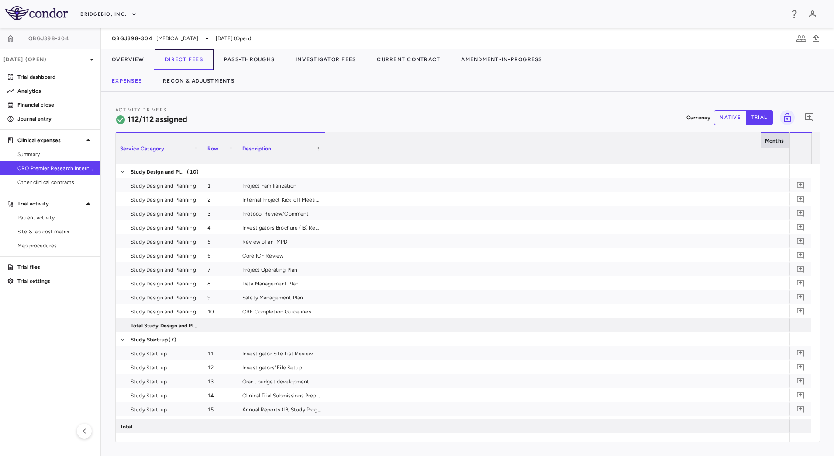
scroll to position [0, 2266]
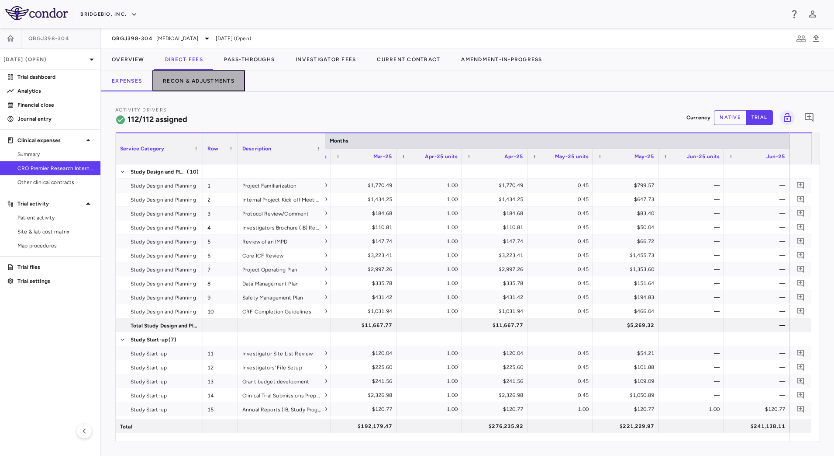
click at [217, 85] on button "Recon & Adjustments" at bounding box center [198, 80] width 93 height 21
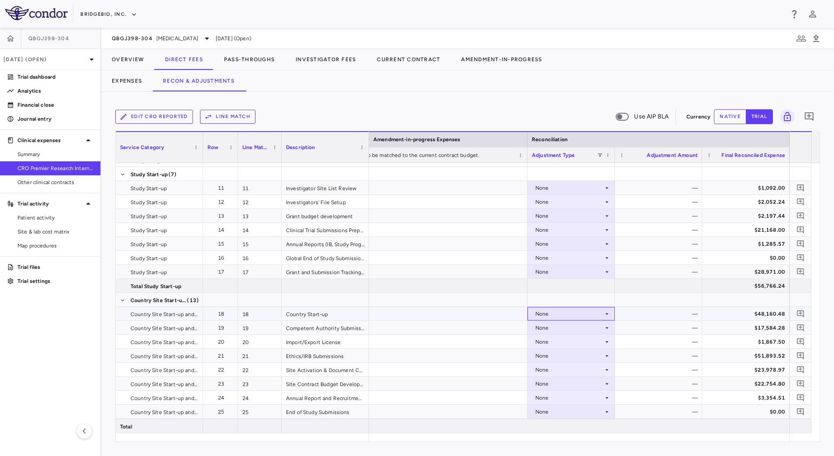
click at [588, 312] on div "None" at bounding box center [569, 314] width 68 height 14
click at [574, 340] on div "CRO Reported" at bounding box center [566, 344] width 41 height 8
click at [602, 359] on div "None" at bounding box center [569, 356] width 68 height 14
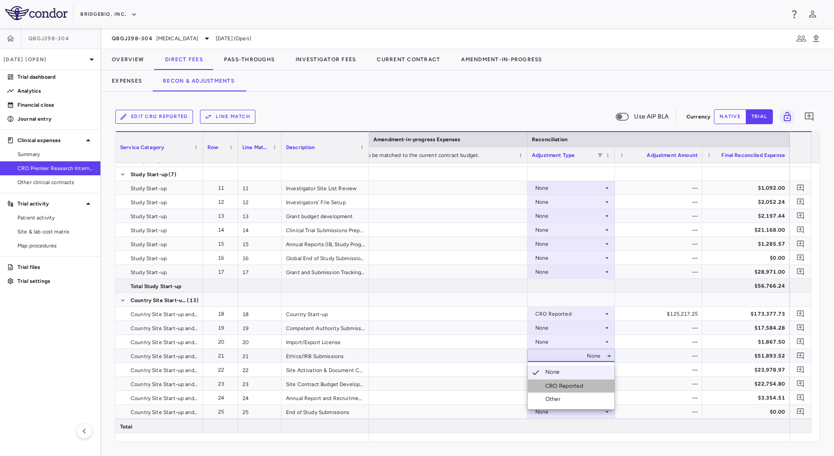
click at [572, 390] on li "CRO Reported" at bounding box center [571, 385] width 86 height 13
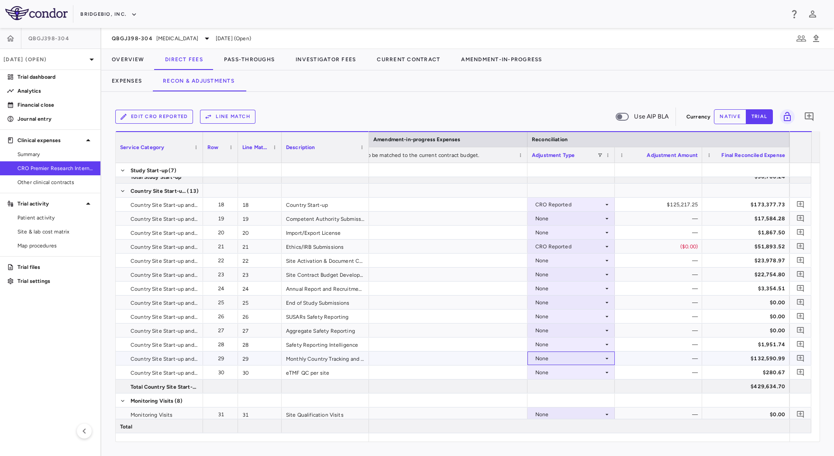
click at [591, 357] on div "None" at bounding box center [569, 358] width 68 height 14
click at [580, 383] on li "CRO Reported" at bounding box center [571, 388] width 86 height 13
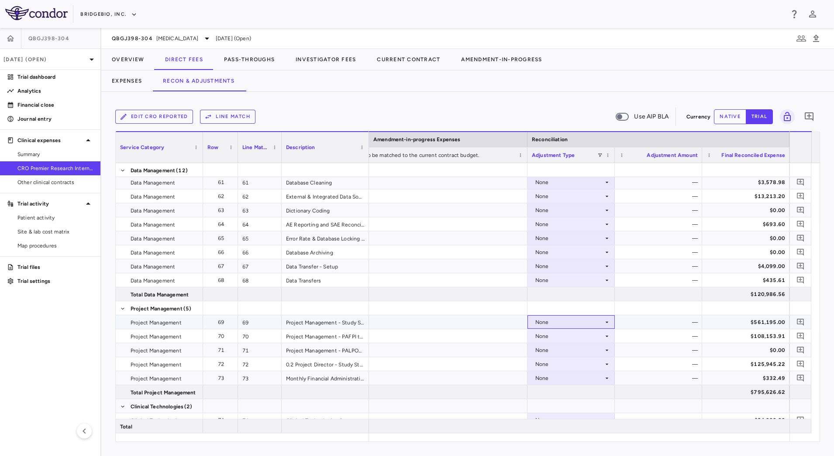
click at [603, 324] on div "None" at bounding box center [569, 322] width 68 height 14
click at [580, 351] on div "CRO Reported" at bounding box center [566, 352] width 41 height 8
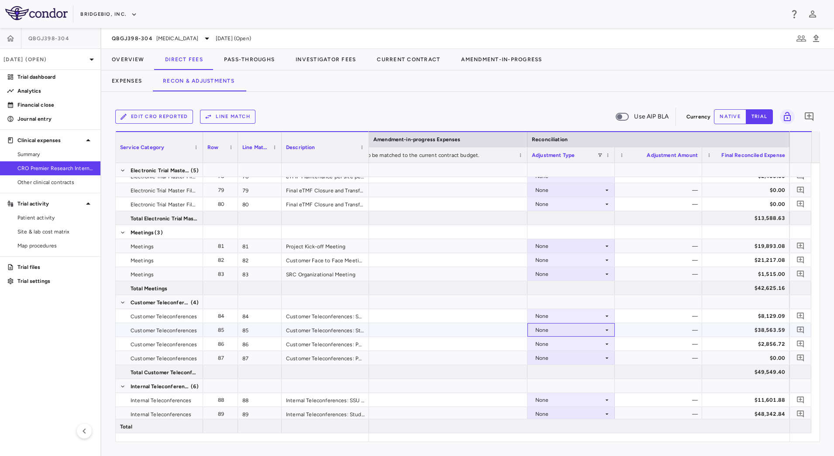
click at [602, 332] on div "None" at bounding box center [569, 330] width 68 height 14
click at [589, 355] on li "CRO Reported" at bounding box center [571, 359] width 86 height 13
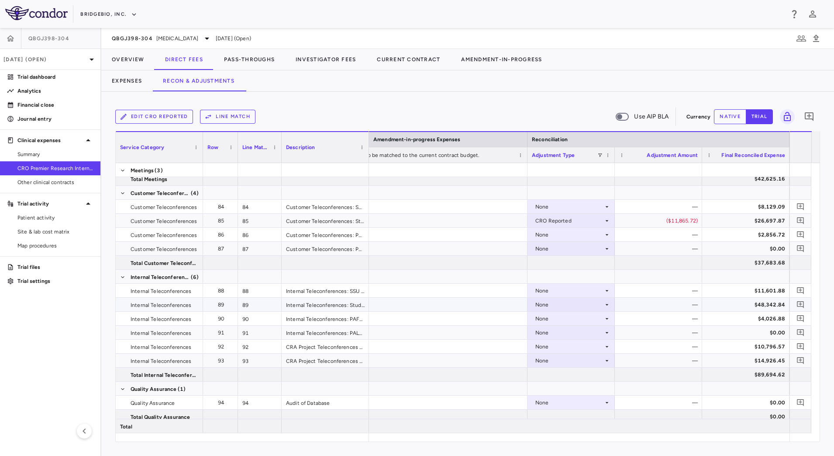
click at [595, 304] on div "None" at bounding box center [569, 304] width 68 height 14
click at [578, 331] on div "CRO Reported" at bounding box center [566, 335] width 41 height 8
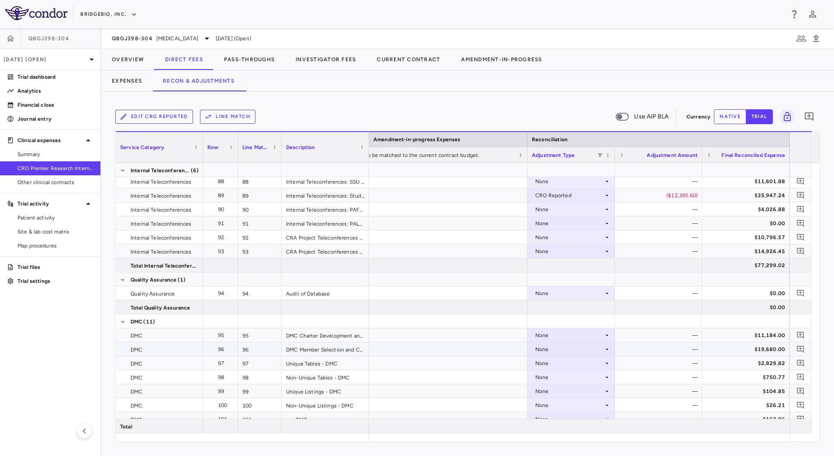
click at [598, 352] on div "None" at bounding box center [569, 349] width 68 height 14
click at [585, 378] on div "CRO Reported" at bounding box center [566, 379] width 41 height 8
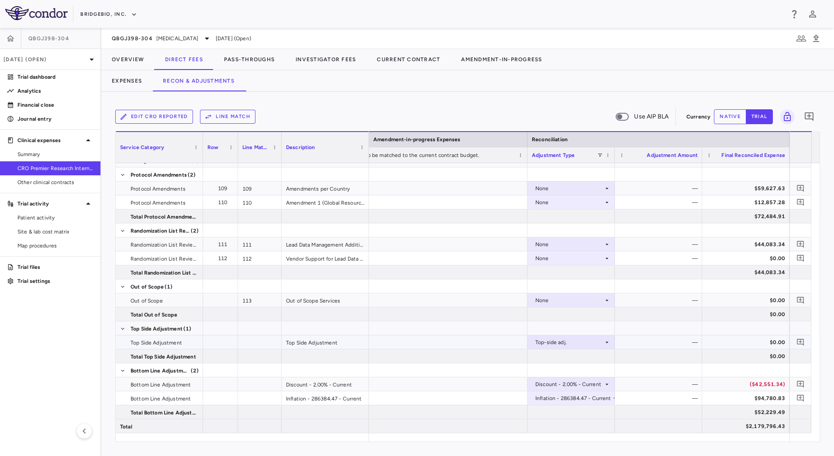
click at [590, 342] on div "Top-side adj." at bounding box center [569, 342] width 68 height 14
click at [732, 117] on div at bounding box center [417, 228] width 834 height 456
click at [732, 117] on button "native" at bounding box center [730, 116] width 32 height 15
click at [605, 342] on icon at bounding box center [607, 342] width 7 height 7
click at [647, 341] on div at bounding box center [417, 228] width 834 height 456
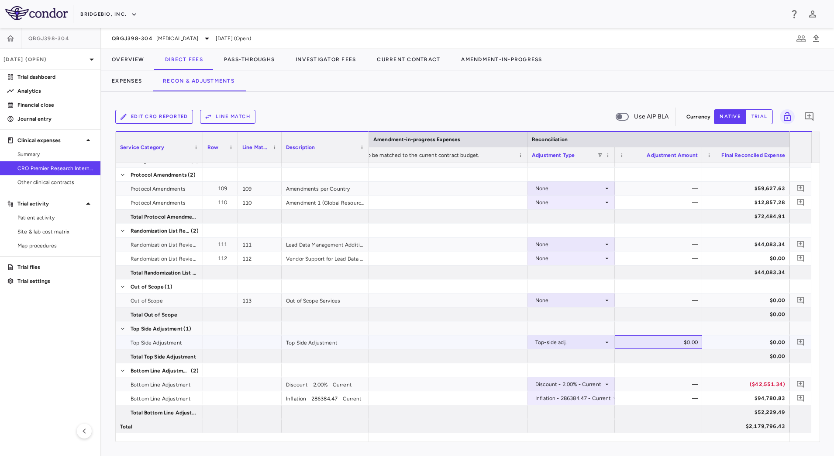
click at [670, 341] on div "$0.00" at bounding box center [660, 342] width 75 height 14
type input "*********"
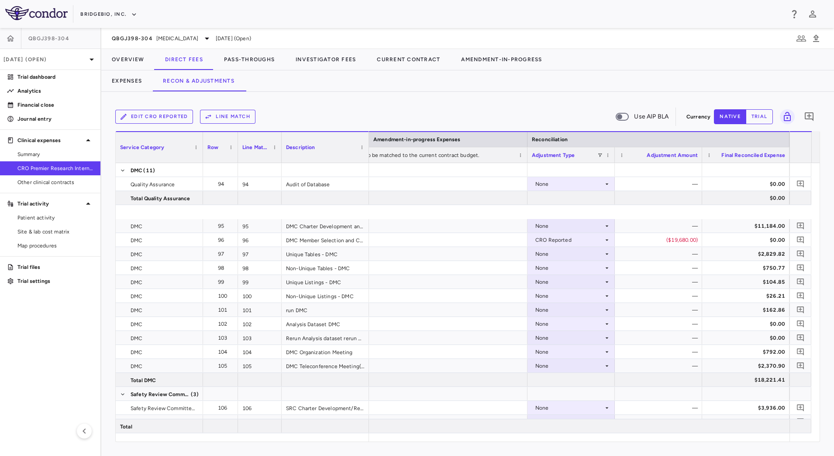
scroll to position [1911, 0]
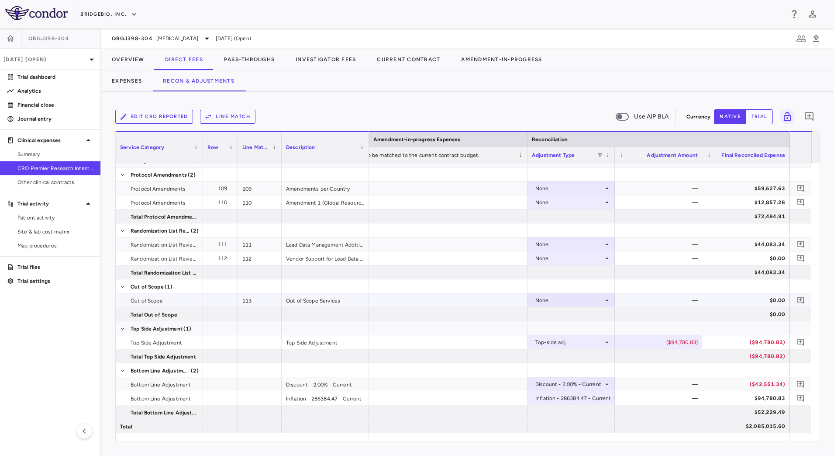
click at [602, 294] on div "None" at bounding box center [569, 300] width 68 height 14
click at [588, 325] on li "CRO Reported" at bounding box center [571, 330] width 86 height 13
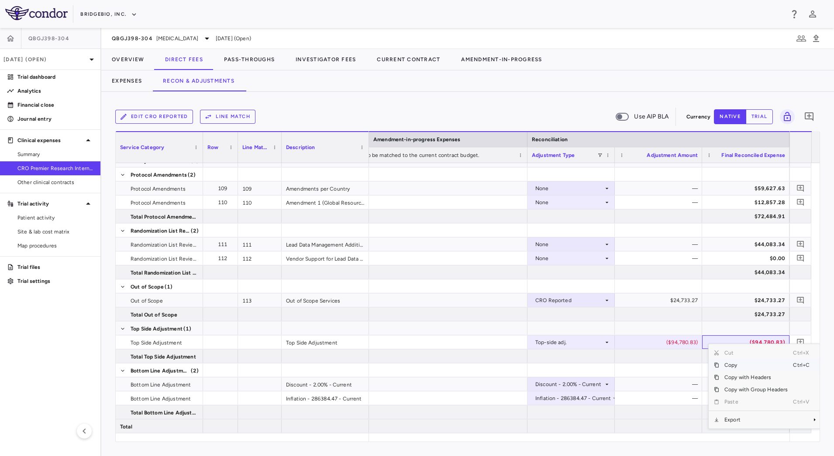
click at [734, 365] on span "Copy" at bounding box center [756, 365] width 74 height 12
click at [735, 377] on span "Copy" at bounding box center [756, 377] width 74 height 12
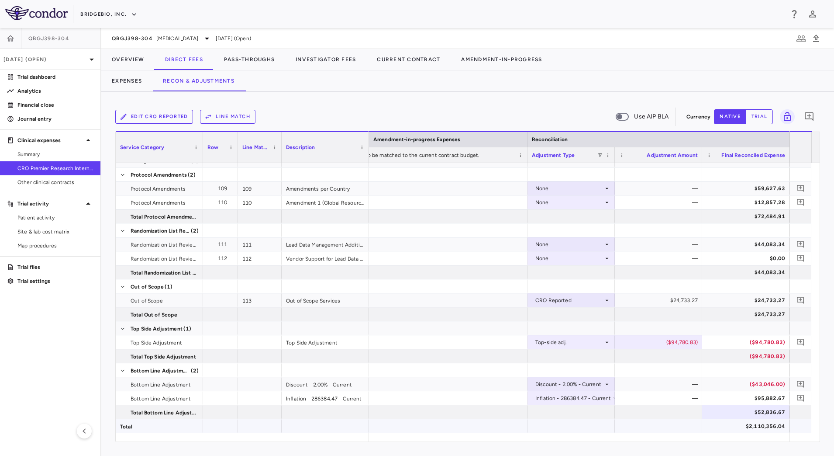
click at [733, 421] on div "$2,110,356.04" at bounding box center [747, 426] width 75 height 14
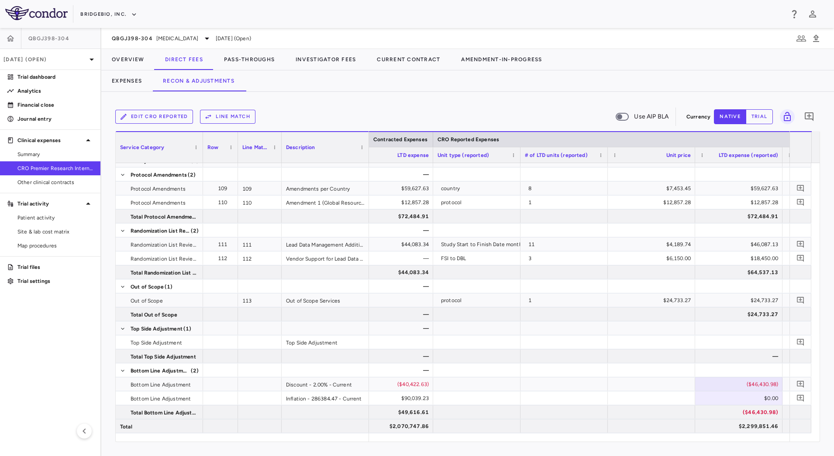
scroll to position [0, 675]
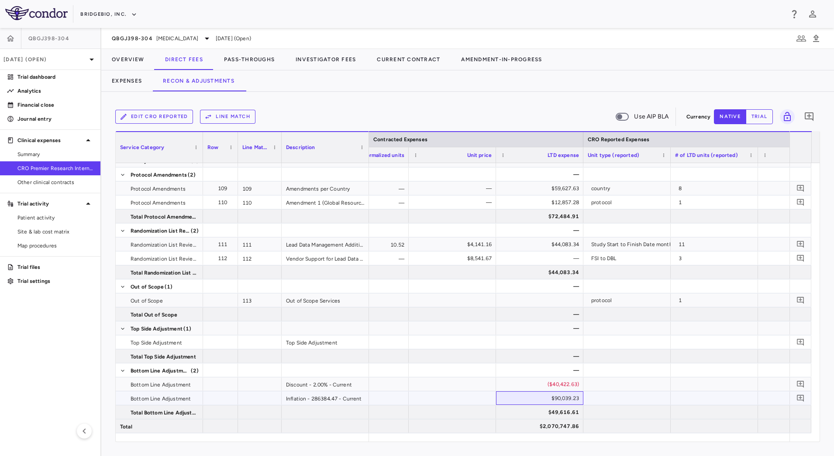
drag, startPoint x: 556, startPoint y: 400, endPoint x: 566, endPoint y: 400, distance: 10.5
click at [566, 400] on div "$90,039.23" at bounding box center [541, 398] width 75 height 14
click at [577, 381] on span "Copy" at bounding box center [610, 377] width 74 height 12
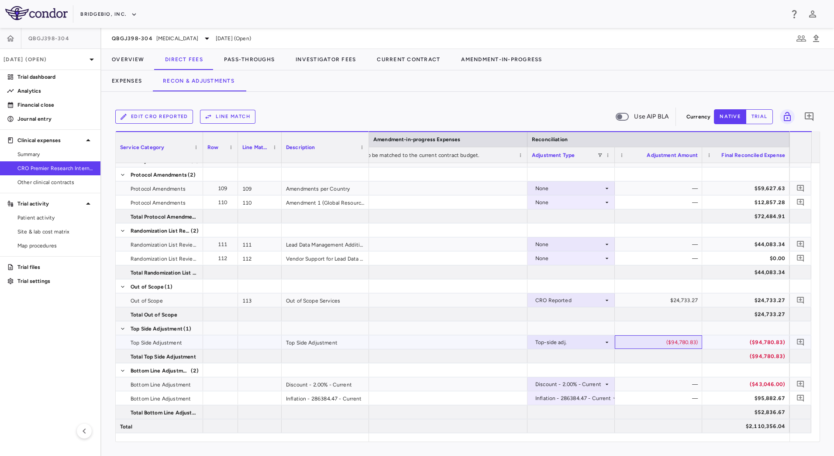
click at [642, 344] on div "($94,780.83)" at bounding box center [660, 342] width 75 height 14
type input "**"
type input "*********"
click at [601, 155] on span at bounding box center [600, 154] width 5 height 5
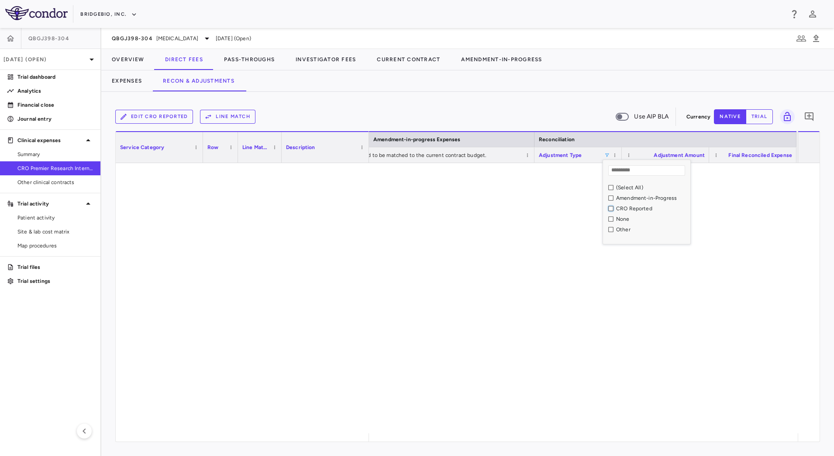
click at [605, 206] on div "CRO Reported" at bounding box center [646, 208] width 87 height 10
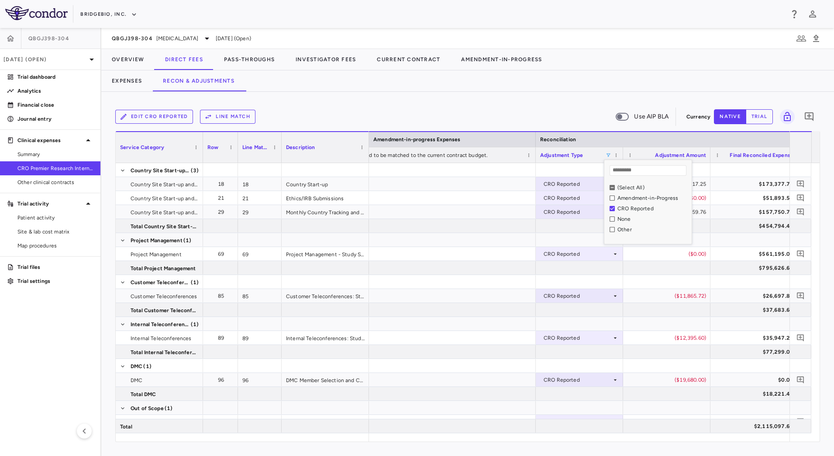
click at [562, 99] on div "Edit CRO reported Line Match Use AIP BLA Currency native trial 0 Press ENTER to…" at bounding box center [467, 274] width 733 height 364
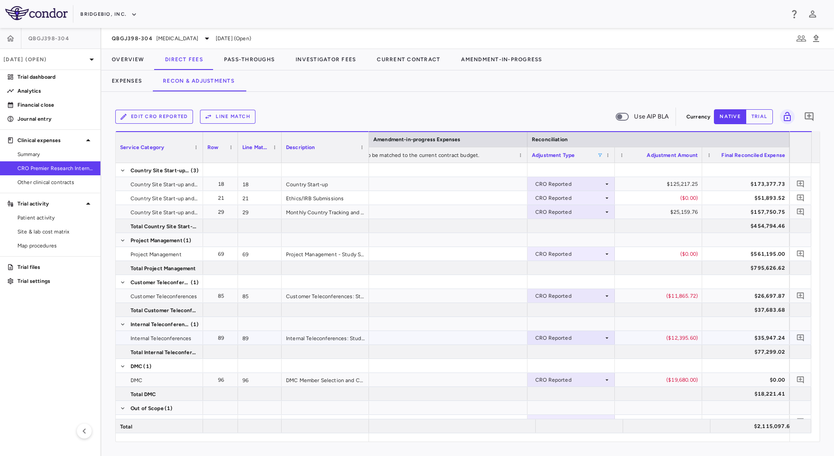
scroll to position [24, 0]
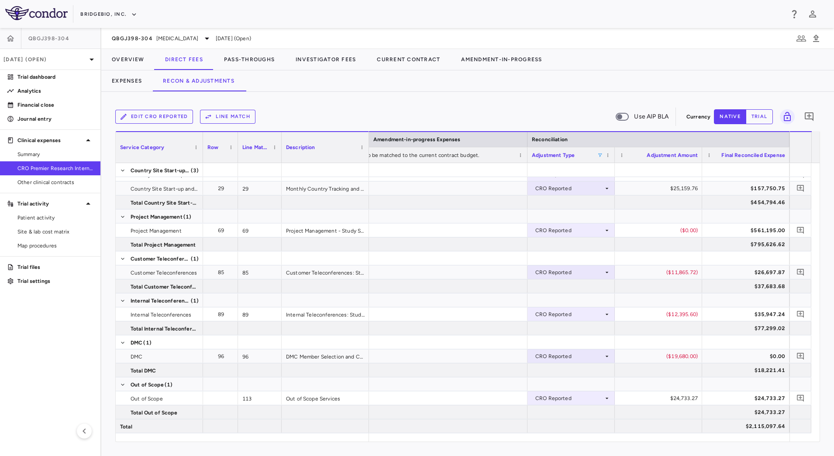
click at [600, 154] on span at bounding box center [600, 154] width 5 height 5
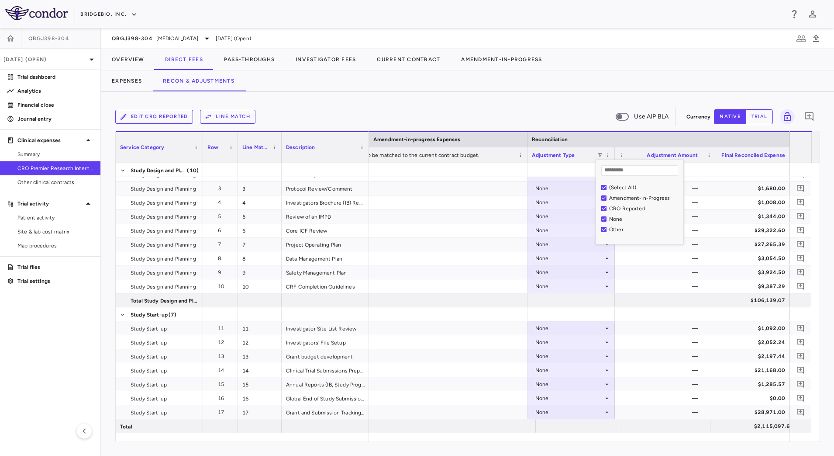
click at [529, 115] on div "Edit CRO reported Line Match Use AIP BLA" at bounding box center [399, 116] width 568 height 18
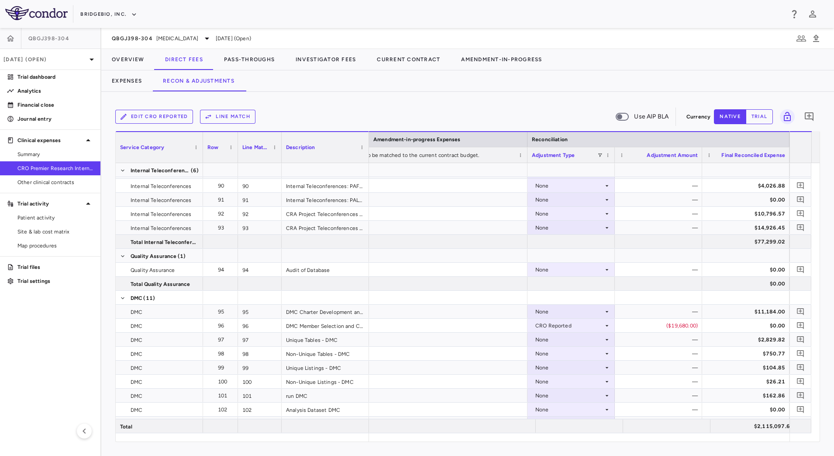
scroll to position [2036, 0]
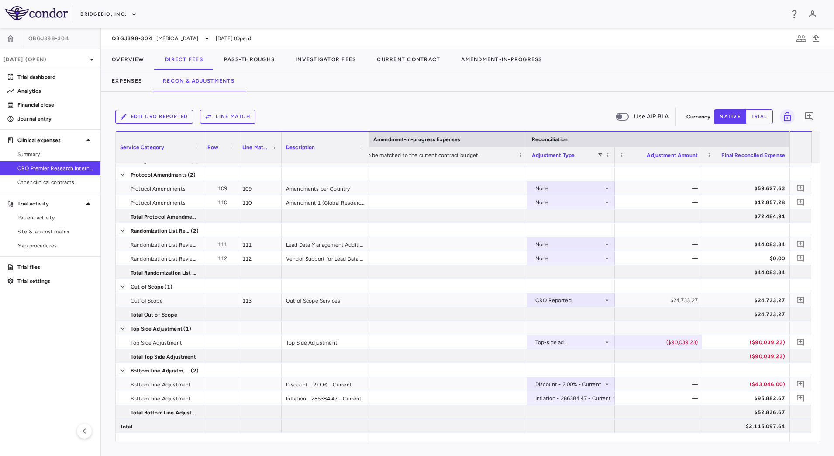
click at [767, 118] on button "trial" at bounding box center [759, 116] width 27 height 15
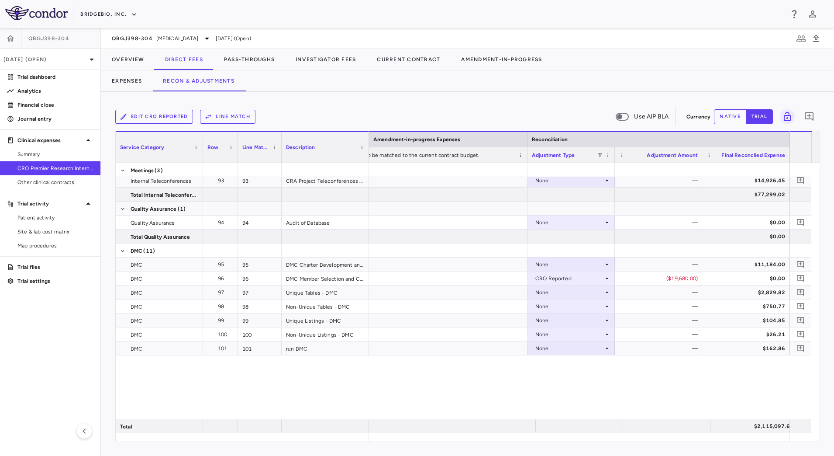
scroll to position [1381, 0]
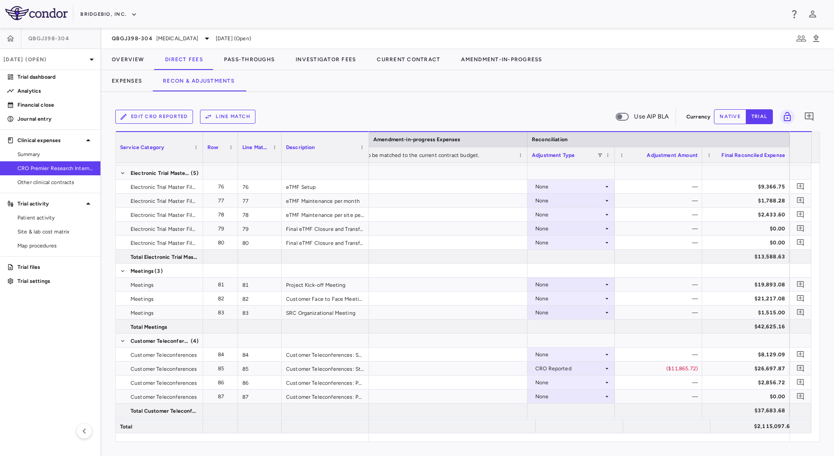
click at [692, 42] on div "QBGJ398-304 Hypochondroplasia Jun 2025 (Open)" at bounding box center [467, 38] width 733 height 21
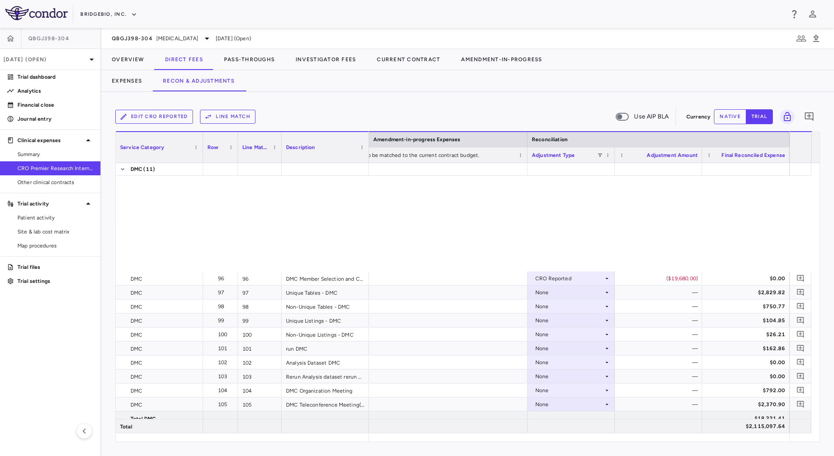
scroll to position [2036, 0]
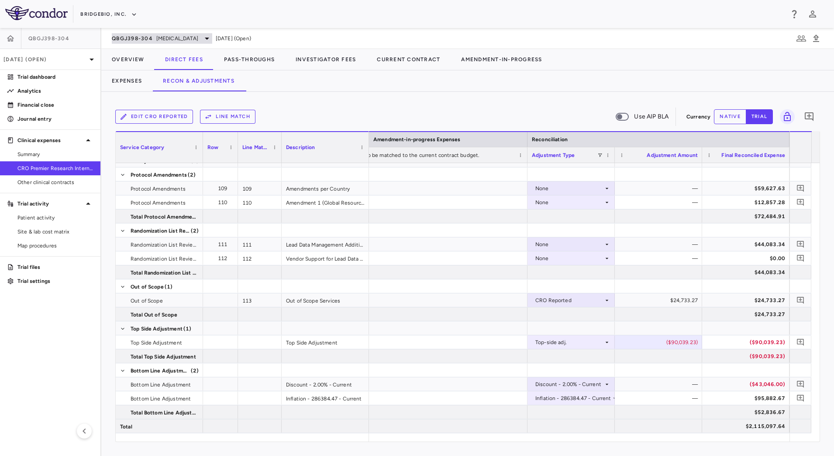
click at [191, 42] on div "QBGJ398-304 Hypochondroplasia" at bounding box center [162, 38] width 100 height 10
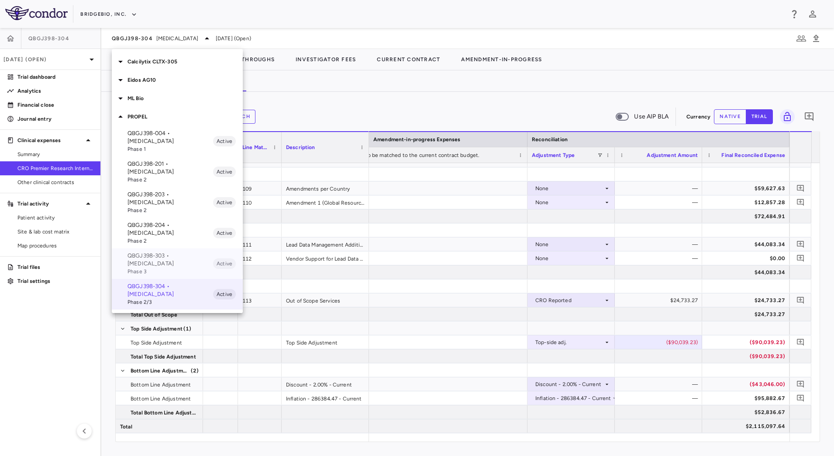
click at [158, 252] on p "QBGJ398-303 • Achondroplasia" at bounding box center [171, 260] width 86 height 16
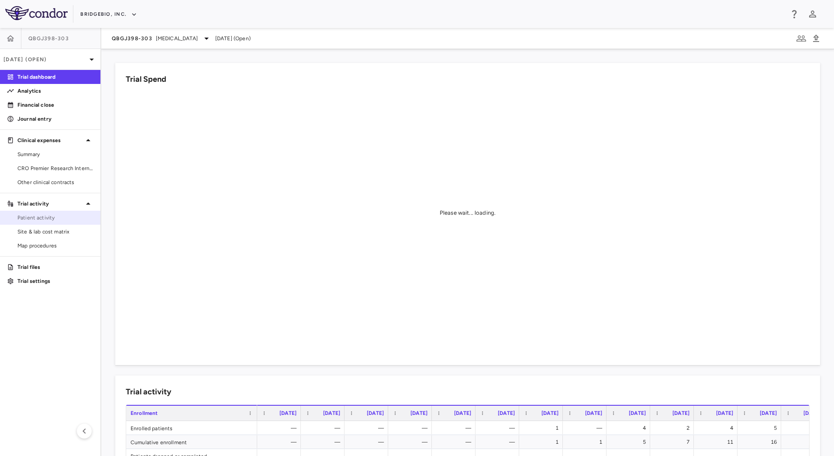
click at [70, 219] on span "Patient activity" at bounding box center [55, 218] width 76 height 8
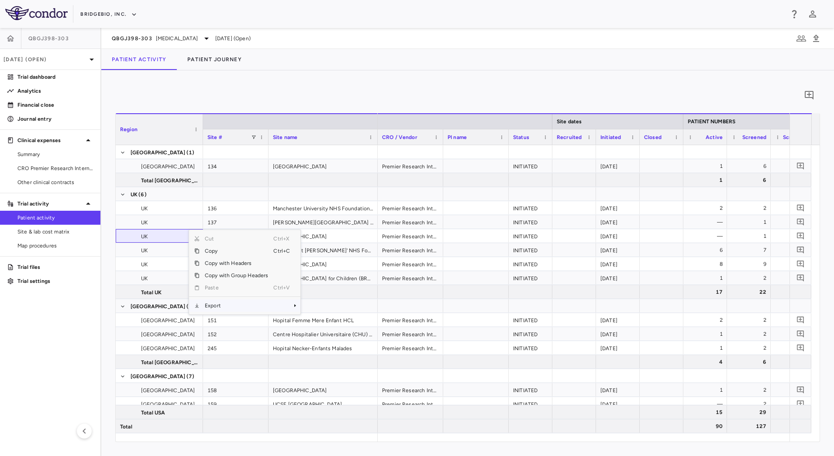
click at [248, 307] on span "Export" at bounding box center [237, 305] width 74 height 12
click at [341, 312] on span "CSV Export" at bounding box center [329, 308] width 41 height 12
click at [386, 88] on div "0" at bounding box center [467, 95] width 705 height 22
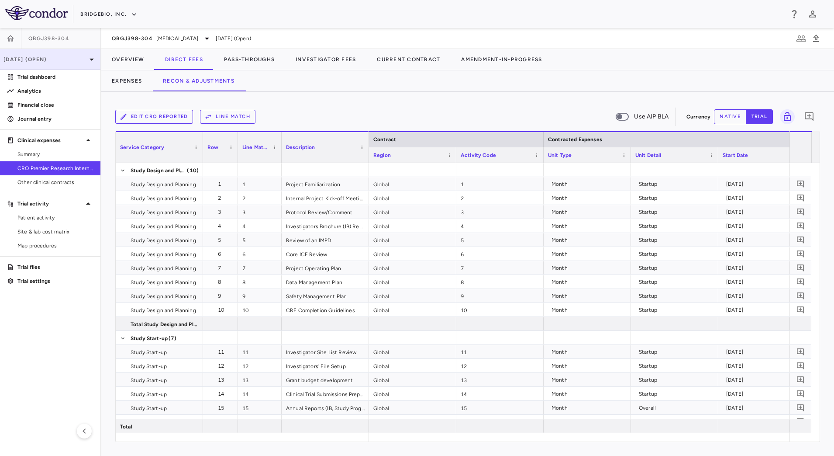
click at [62, 59] on p "[DATE] (Open)" at bounding box center [44, 59] width 83 height 8
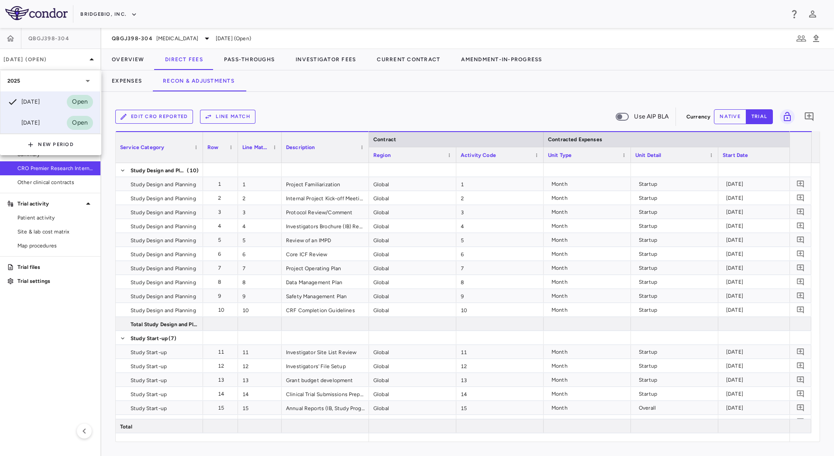
click at [38, 124] on div "[DATE]" at bounding box center [23, 122] width 32 height 10
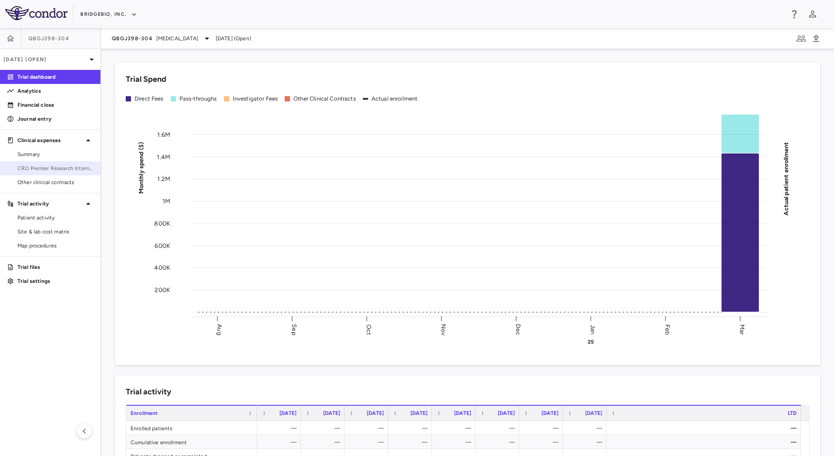
click at [64, 166] on span "CRO Premier Research International LLC" at bounding box center [55, 168] width 76 height 8
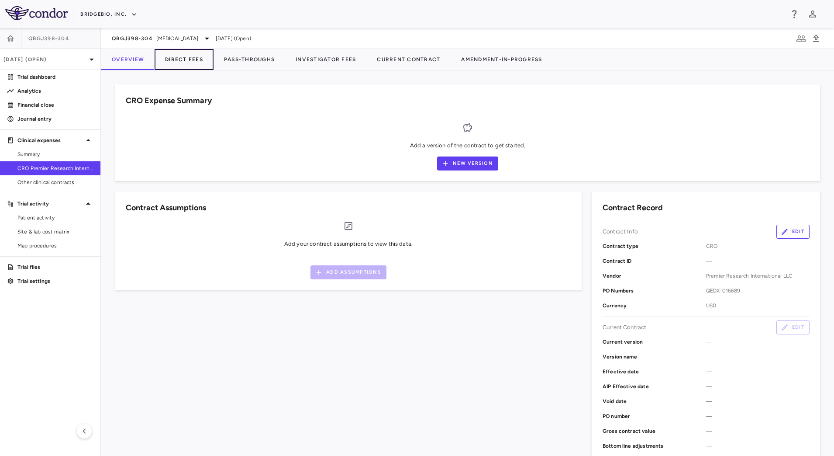
click at [180, 59] on button "Direct Fees" at bounding box center [184, 59] width 59 height 21
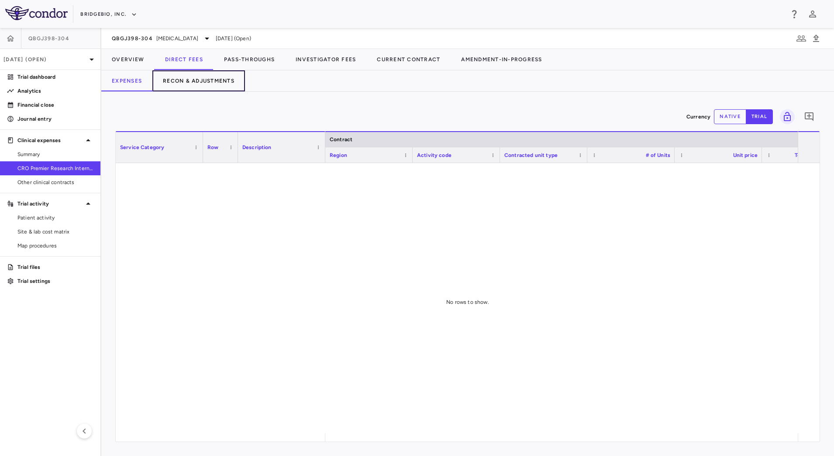
click at [176, 83] on button "Recon & Adjustments" at bounding box center [198, 80] width 93 height 21
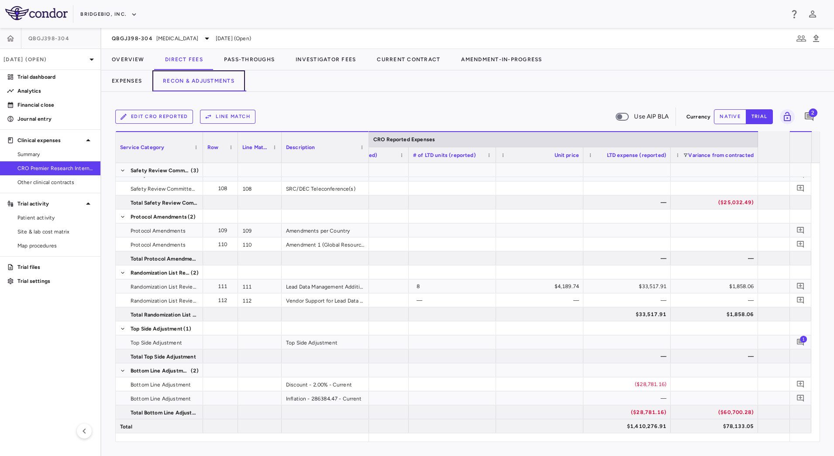
scroll to position [0, 681]
